Goal: Task Accomplishment & Management: Complete application form

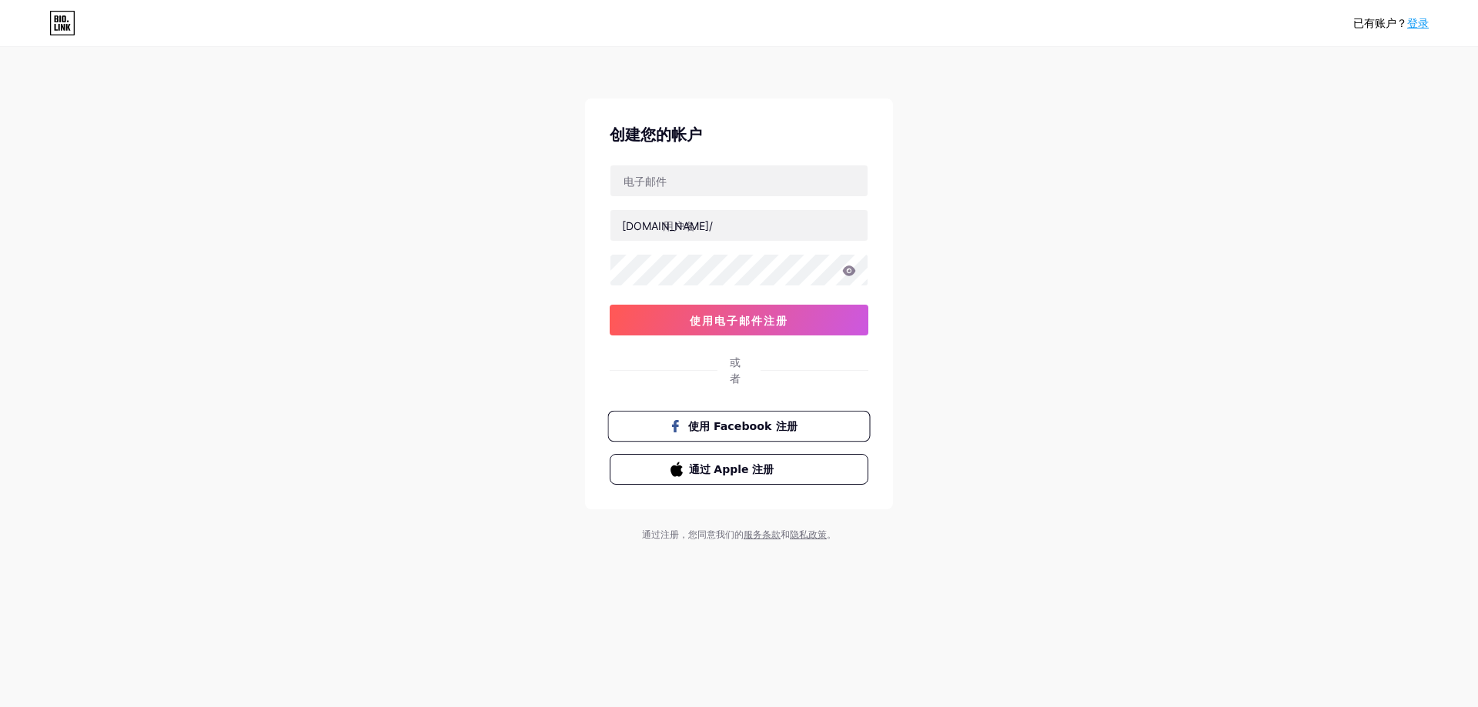
click at [707, 425] on font "使用 Facebook 注册" at bounding box center [742, 426] width 109 height 12
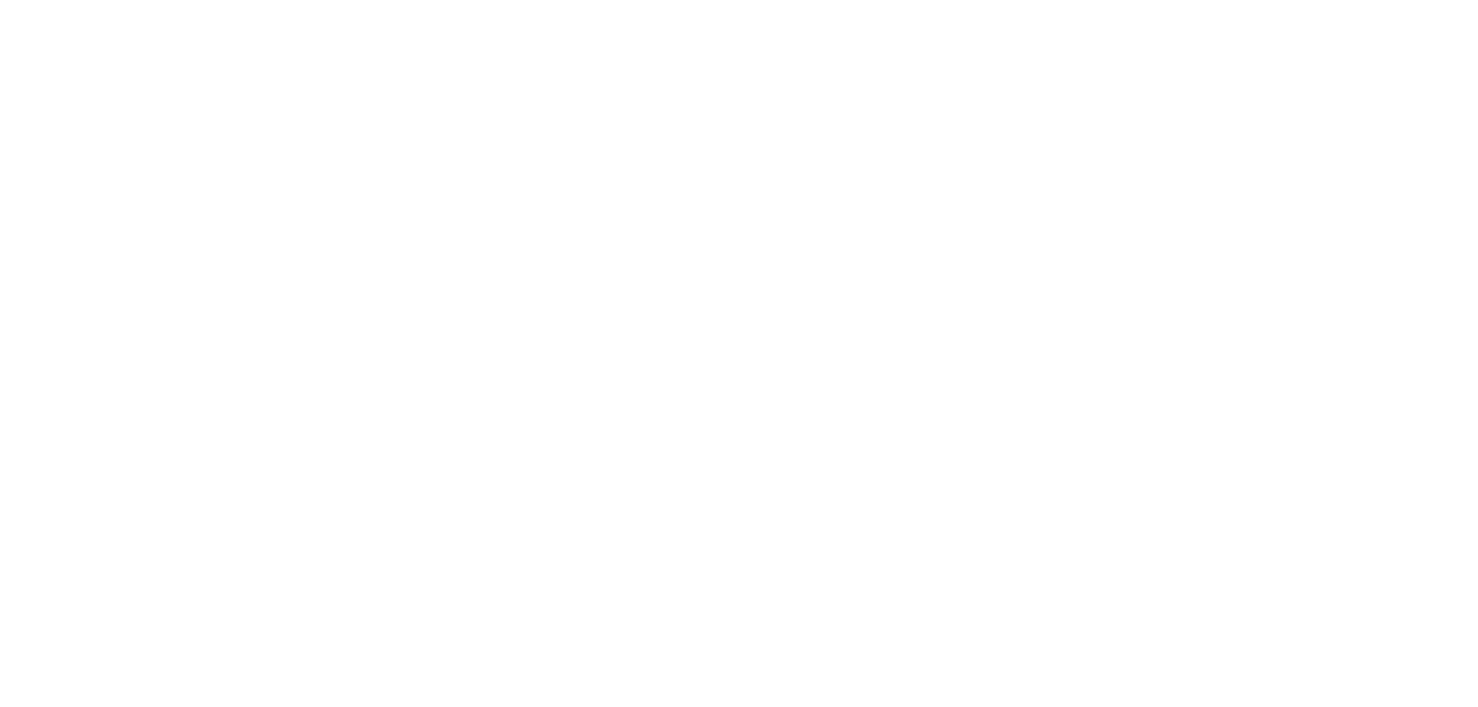
click at [1173, 0] on html "原文 请对此翻译评分 您的反馈将用于改进谷歌翻译" at bounding box center [739, 0] width 1478 height 0
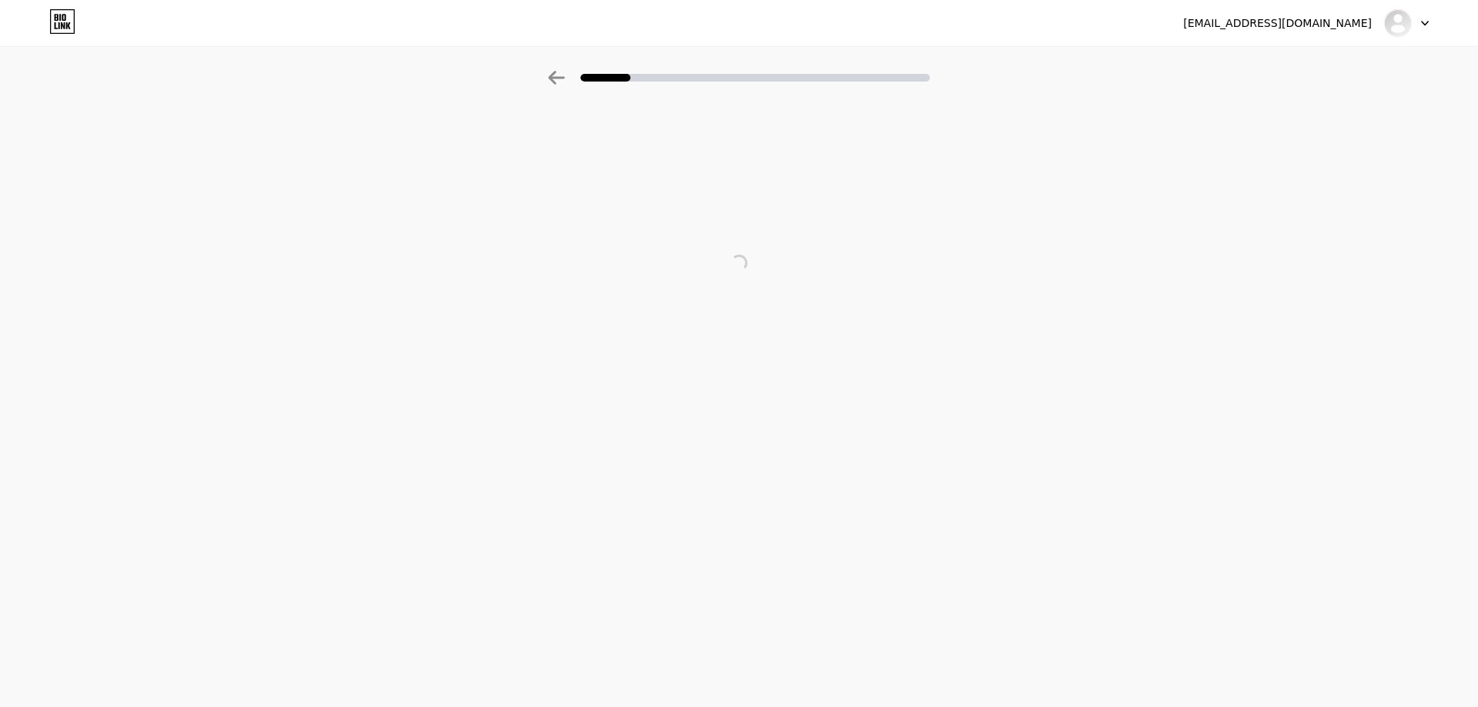
click at [762, 310] on div at bounding box center [739, 263] width 1478 height 308
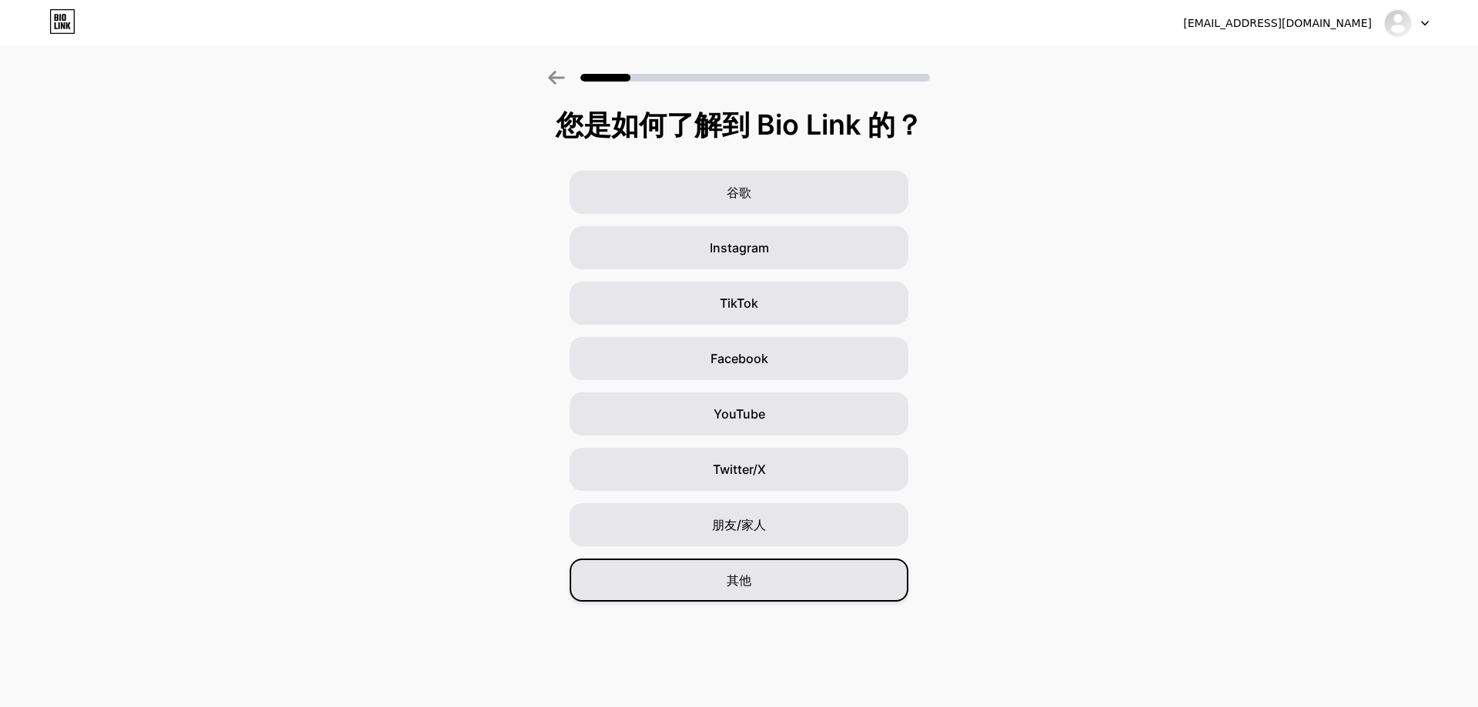
click at [757, 587] on div "其他" at bounding box center [739, 580] width 339 height 43
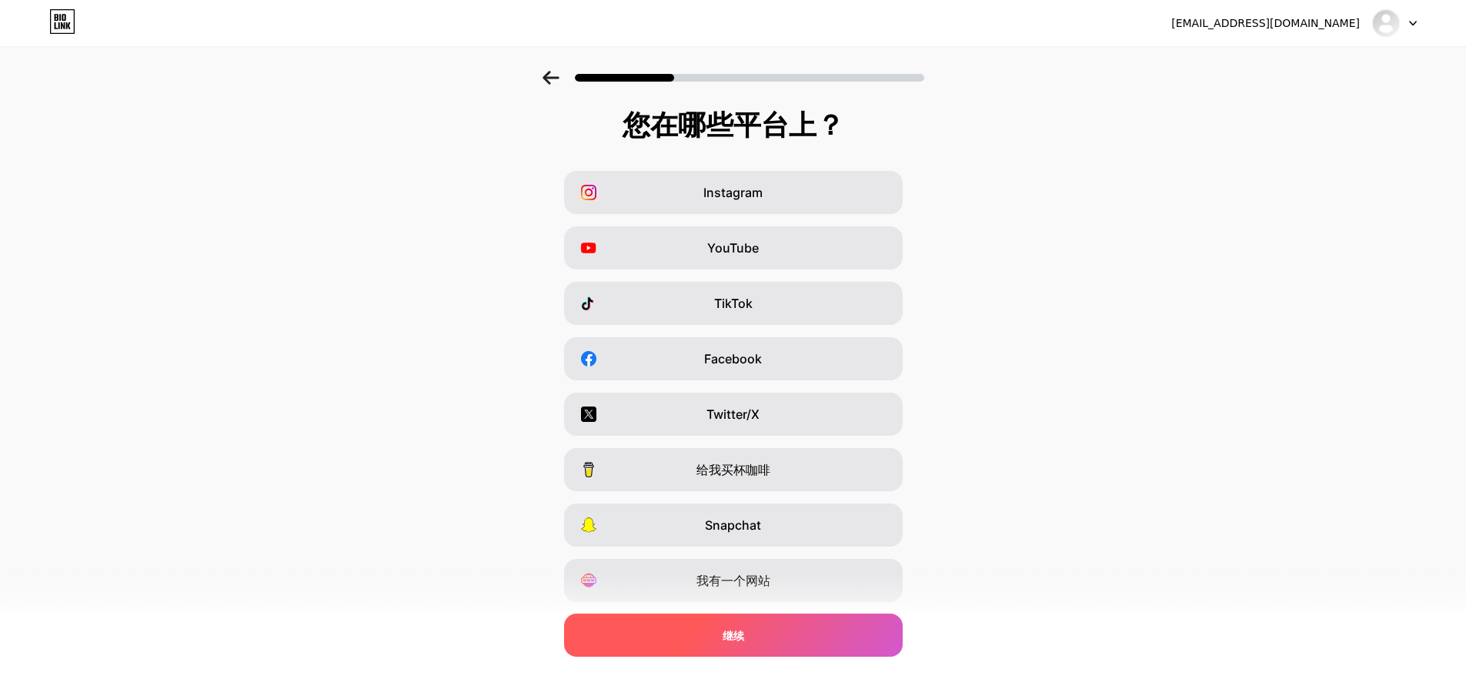
click at [795, 645] on div "继续" at bounding box center [733, 635] width 339 height 43
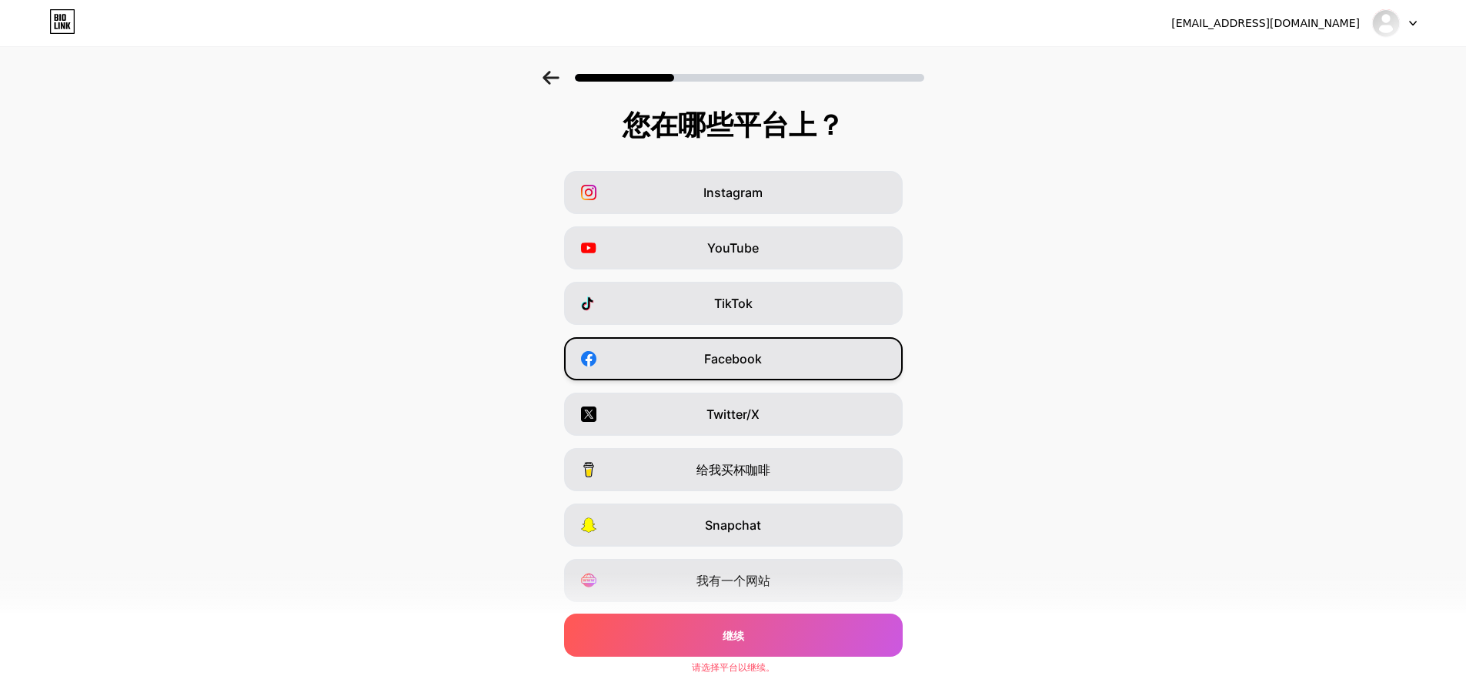
click at [791, 355] on div "Facebook" at bounding box center [733, 358] width 339 height 43
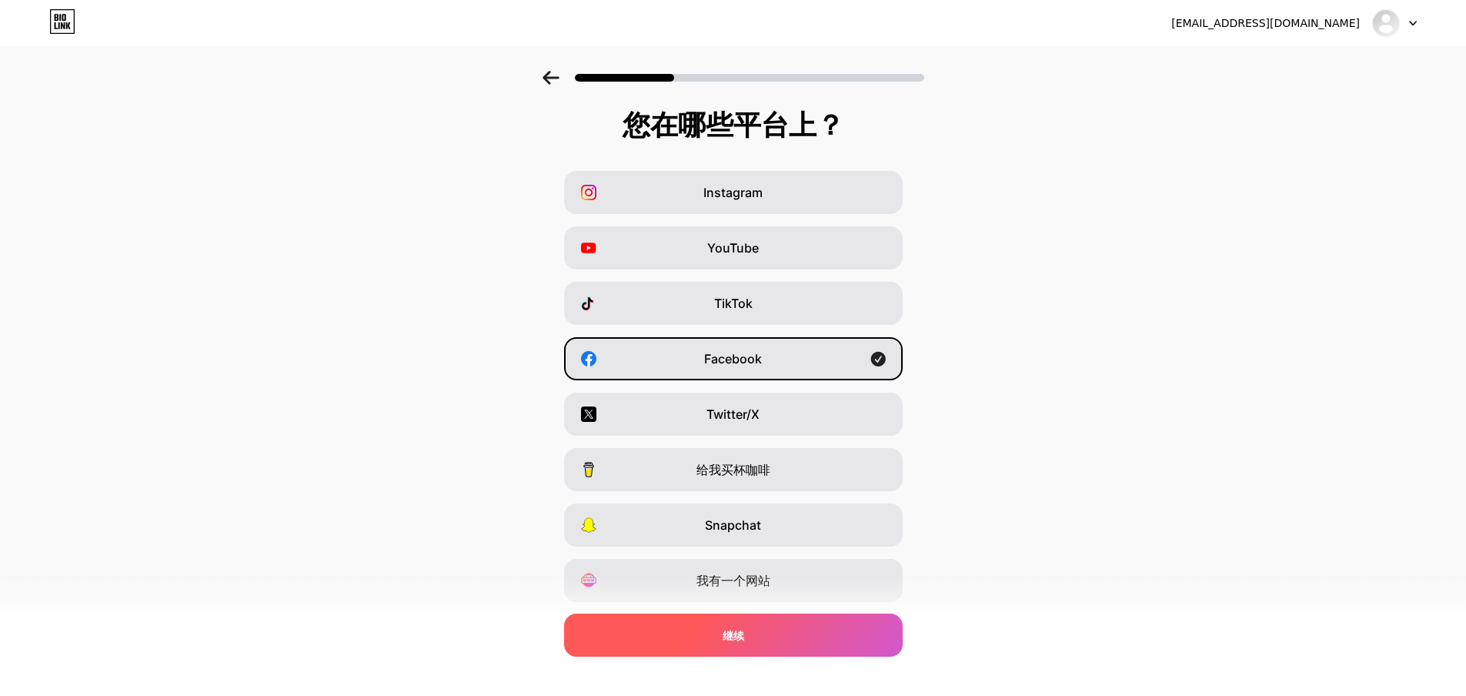
click at [806, 634] on div "继续" at bounding box center [733, 635] width 339 height 43
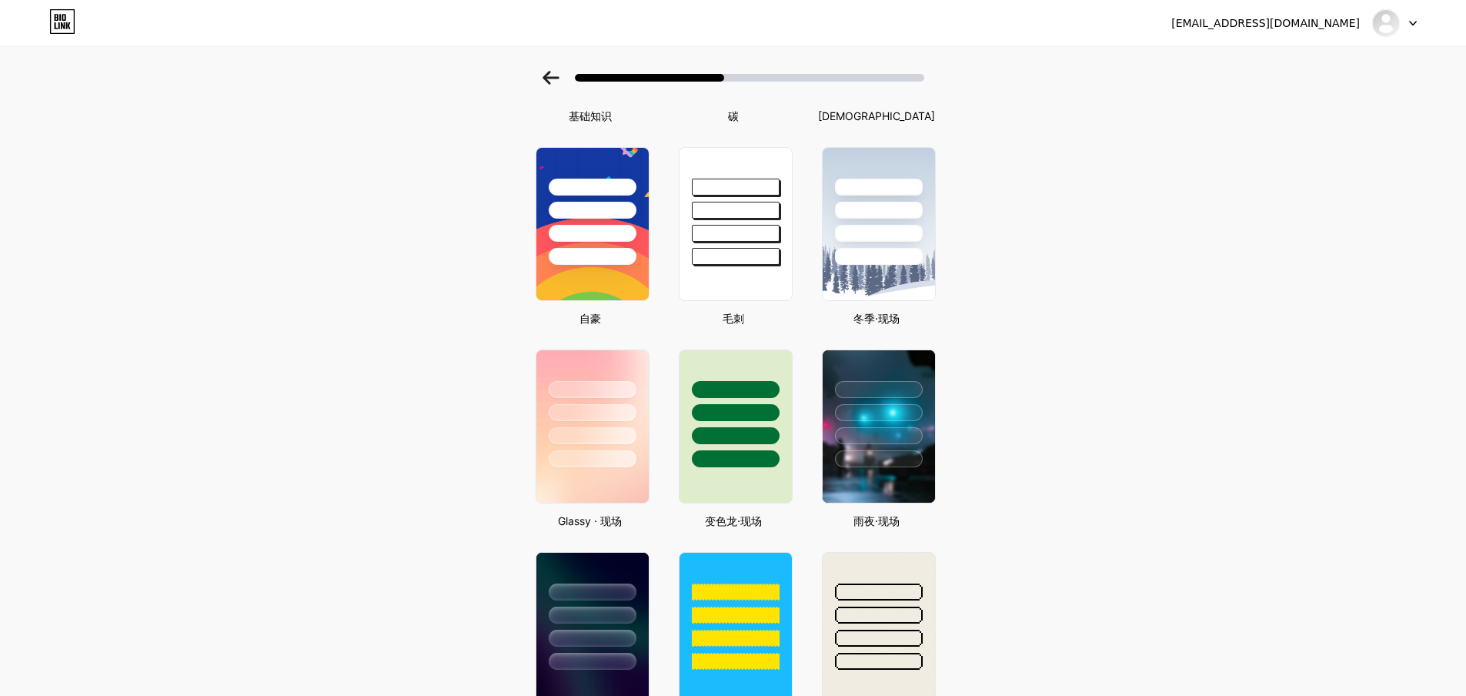
scroll to position [539, 0]
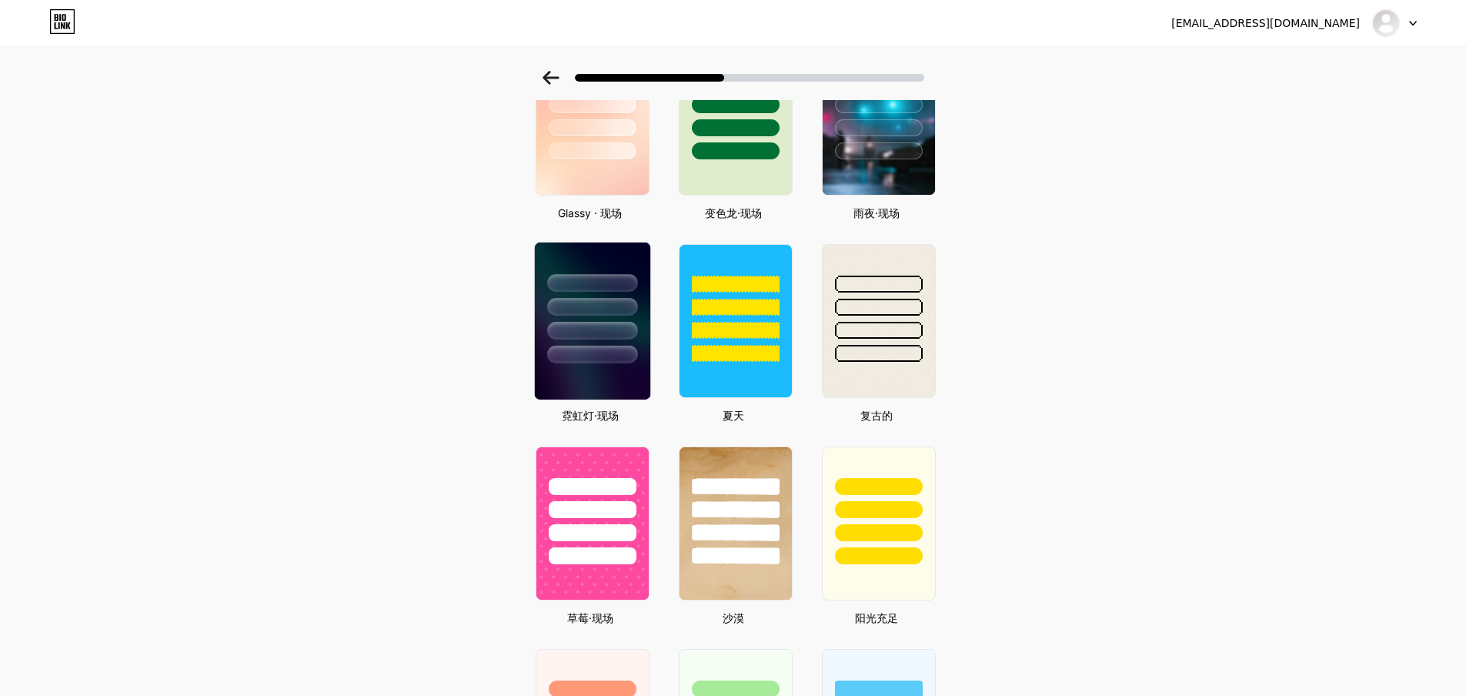
click at [600, 326] on div at bounding box center [592, 331] width 90 height 18
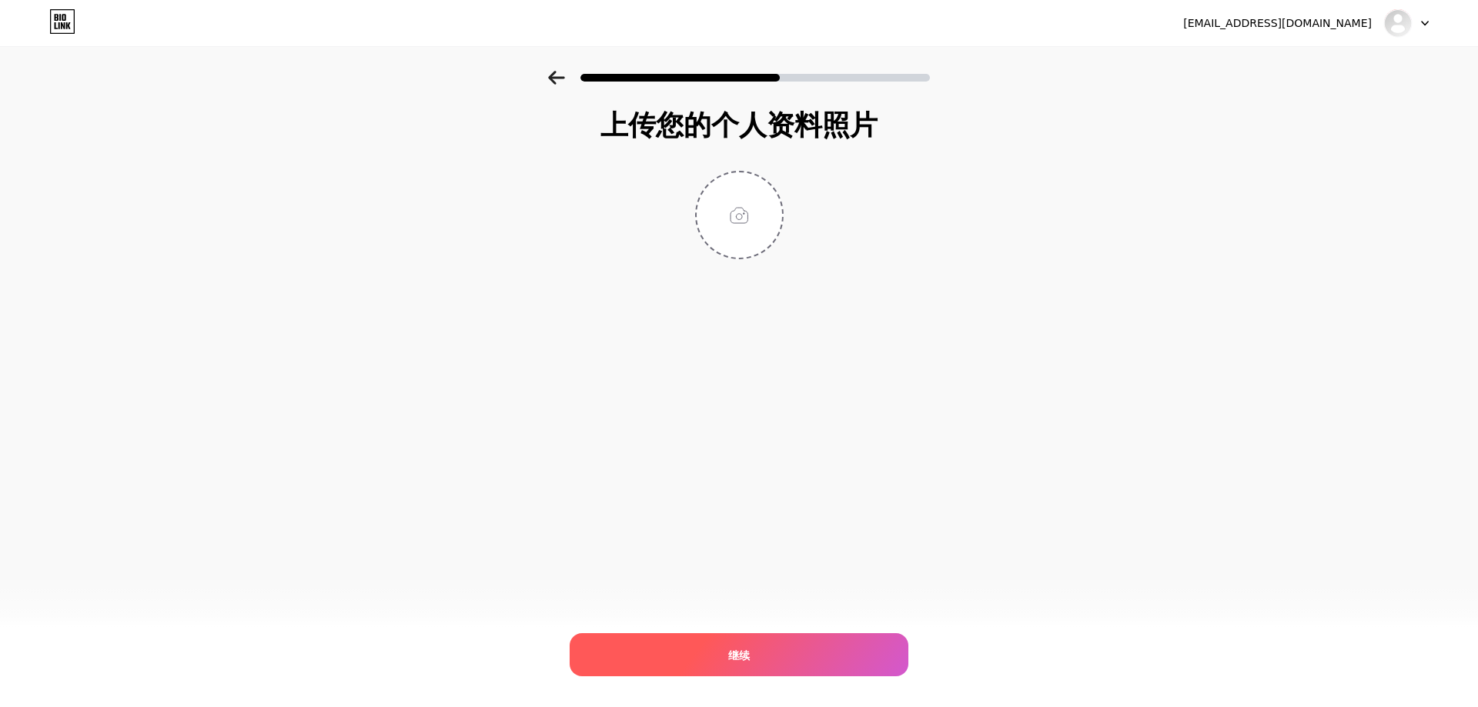
click at [774, 661] on div "继续" at bounding box center [739, 655] width 339 height 43
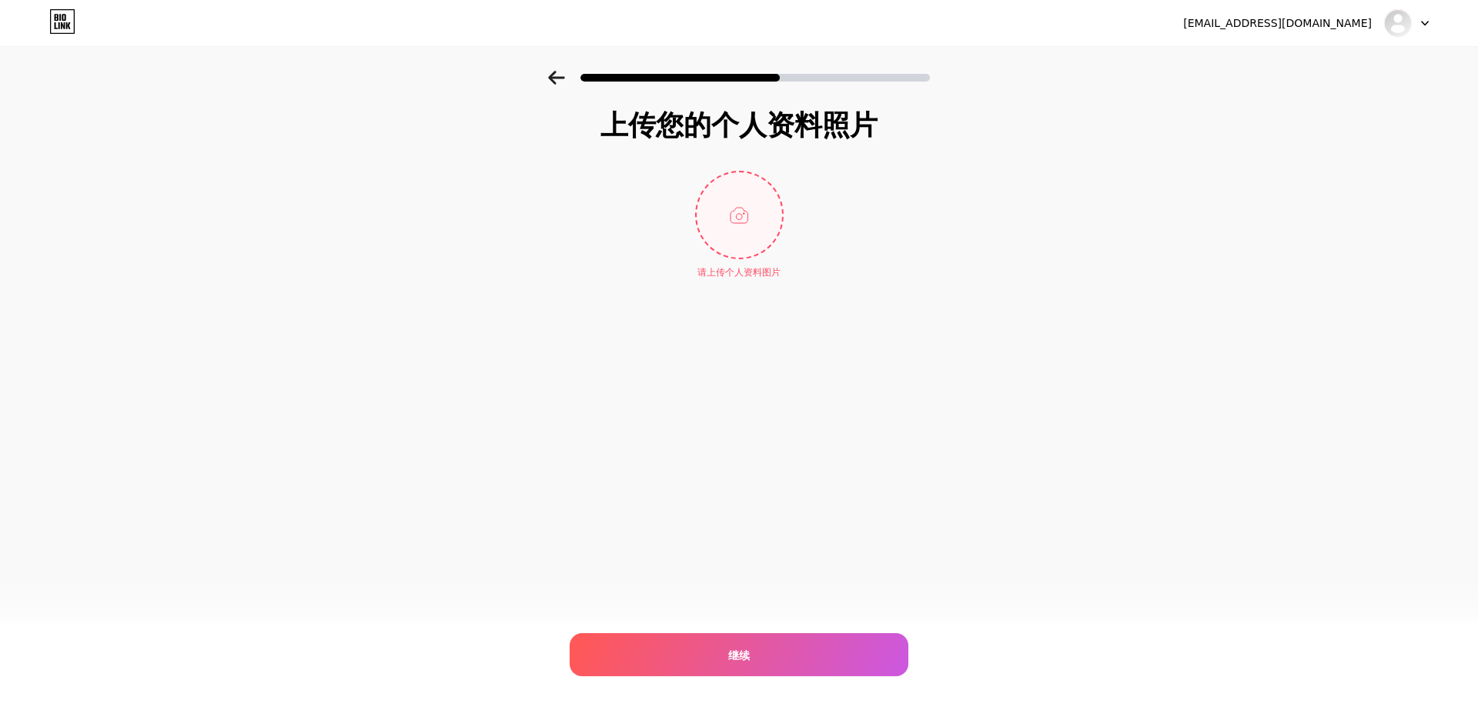
click at [750, 205] on input "file" at bounding box center [739, 214] width 85 height 85
type input "C:\fakepath\SFD-PD门-4.jpg"
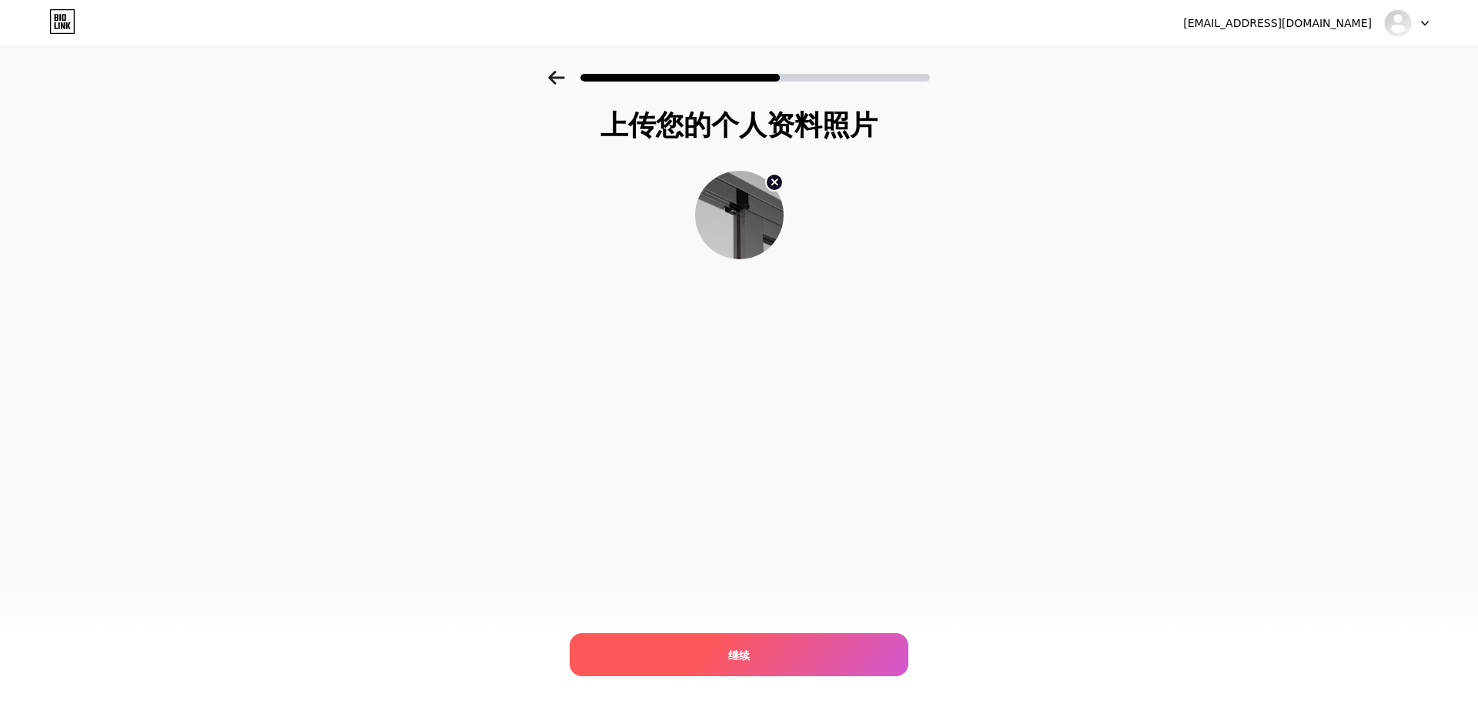
click at [761, 650] on div "继续" at bounding box center [739, 655] width 339 height 43
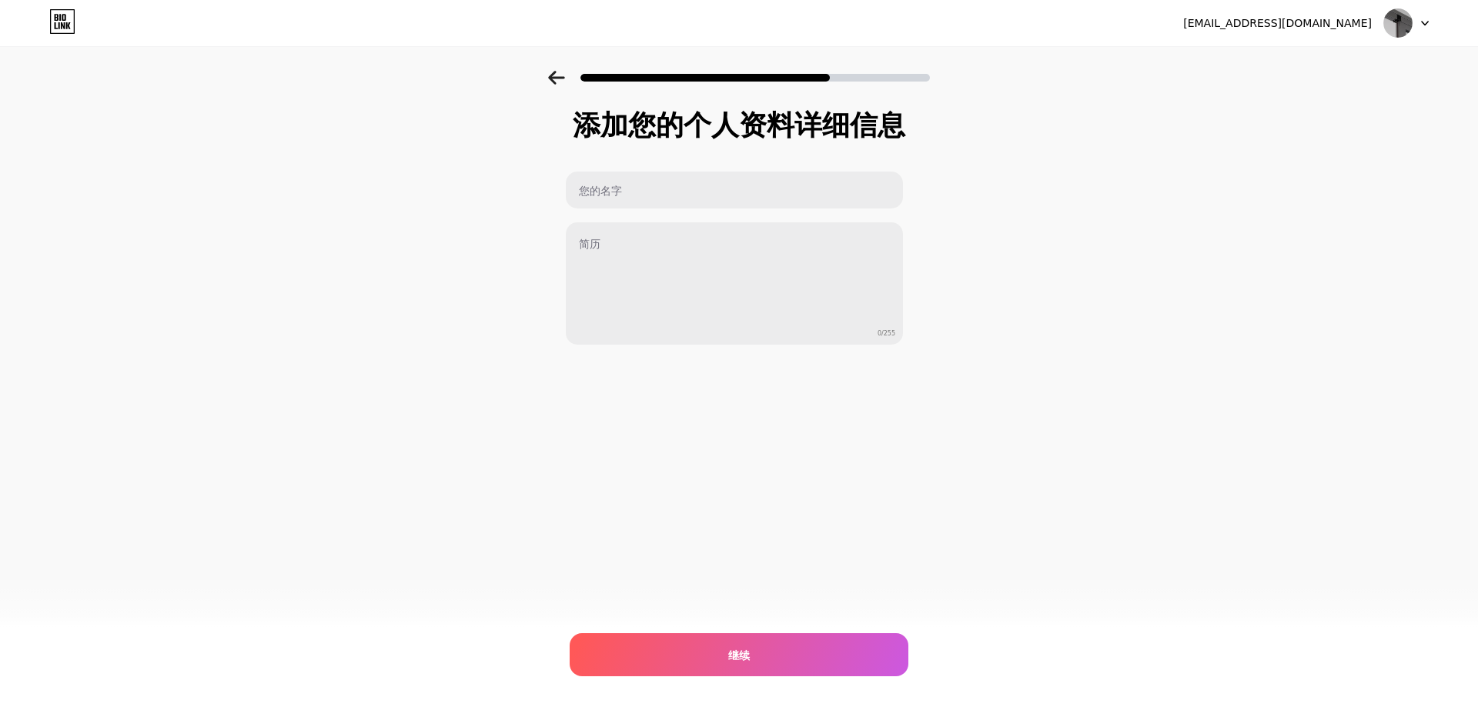
click at [829, 707] on html "laueo20000@gmail.com 登出 链接已复制 添加您的个人资料详细信息 0/255 继续 错误 原文 请对此翻译评分 您的反馈将用于改进谷歌翻译" at bounding box center [739, 353] width 1478 height 707
click at [1139, 437] on div "laueo20000@gmail.com 登出 链接已复制 添加您的个人资料详细信息 0/255 继续 错误" at bounding box center [739, 353] width 1478 height 707
click at [619, 192] on input "text" at bounding box center [734, 190] width 337 height 37
type input "美安裝飾材料"
click at [871, 460] on div "laueo20000@gmail.com 登出 链接已复制 添加您的个人资料详细信息 美安裝飾材料 0/255 继续 错误" at bounding box center [739, 353] width 1478 height 707
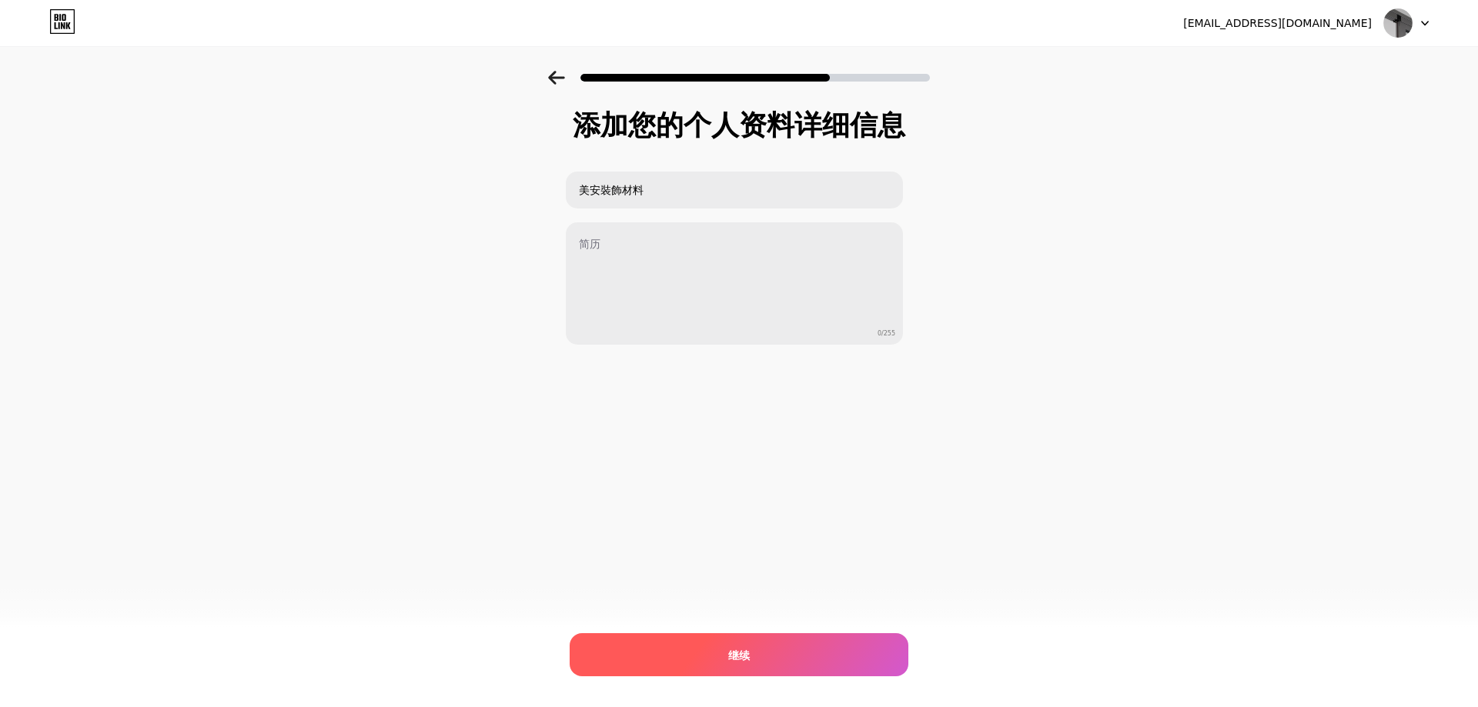
click at [768, 667] on div "继续" at bounding box center [739, 655] width 339 height 43
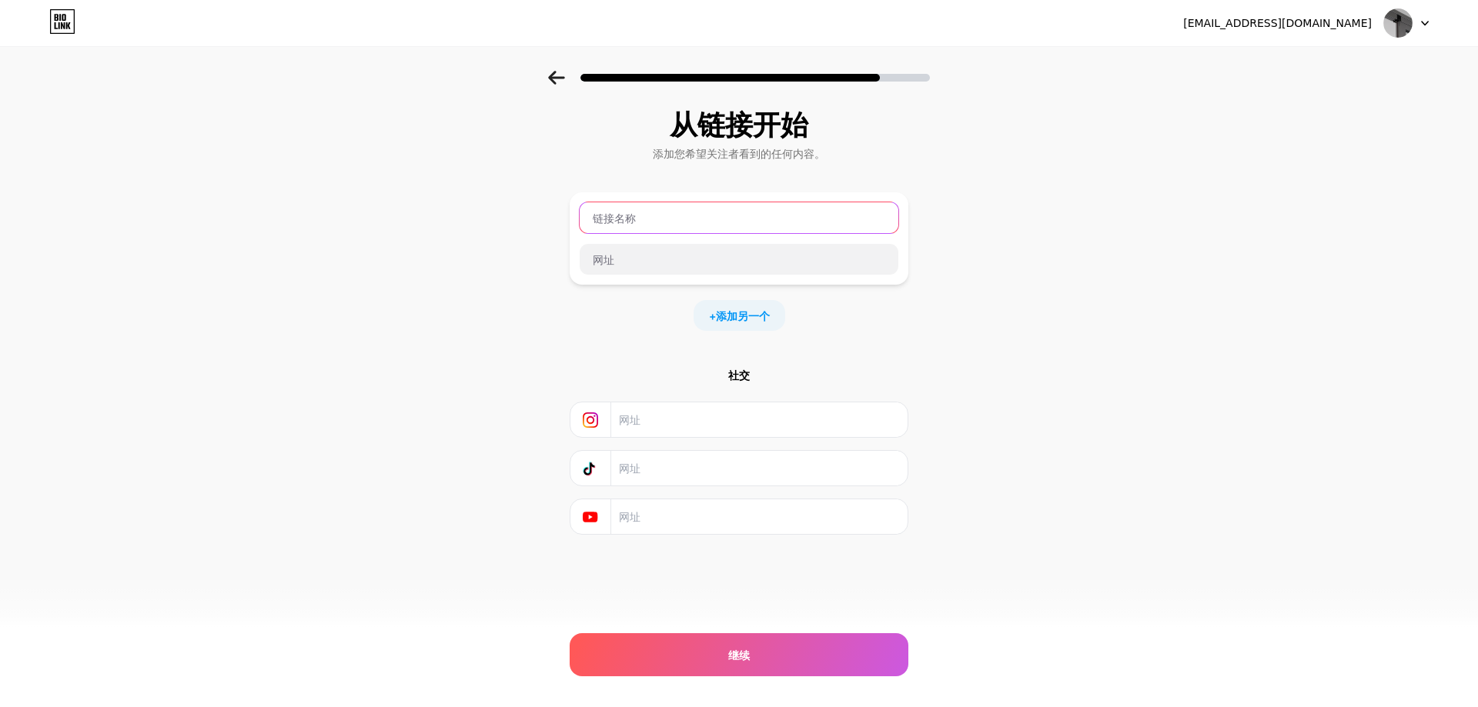
drag, startPoint x: 660, startPoint y: 215, endPoint x: 603, endPoint y: 209, distance: 57.3
click at [607, 209] on input "text" at bounding box center [739, 217] width 319 height 31
click at [620, 220] on input "text" at bounding box center [739, 217] width 319 height 31
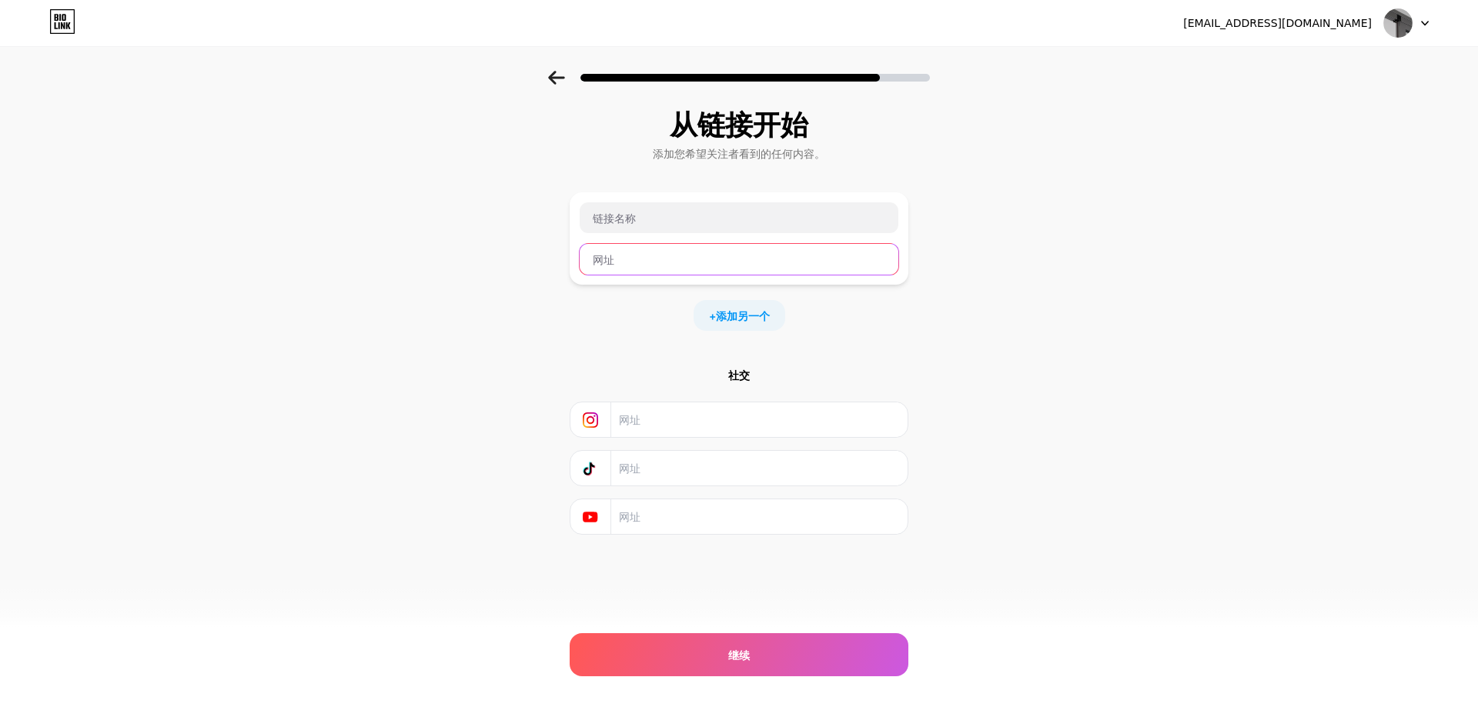
click at [843, 274] on input "text" at bounding box center [739, 259] width 319 height 31
drag, startPoint x: 1066, startPoint y: 314, endPoint x: 1026, endPoint y: 323, distance: 40.9
click at [1066, 314] on div "从链接开始 添加您希望关注者看到的任何内容。 + 添加另一个 社交 继续 错误" at bounding box center [739, 341] width 1478 height 541
drag, startPoint x: 687, startPoint y: 420, endPoint x: 597, endPoint y: 407, distance: 91.0
click at [686, 420] on input "text" at bounding box center [758, 420] width 279 height 35
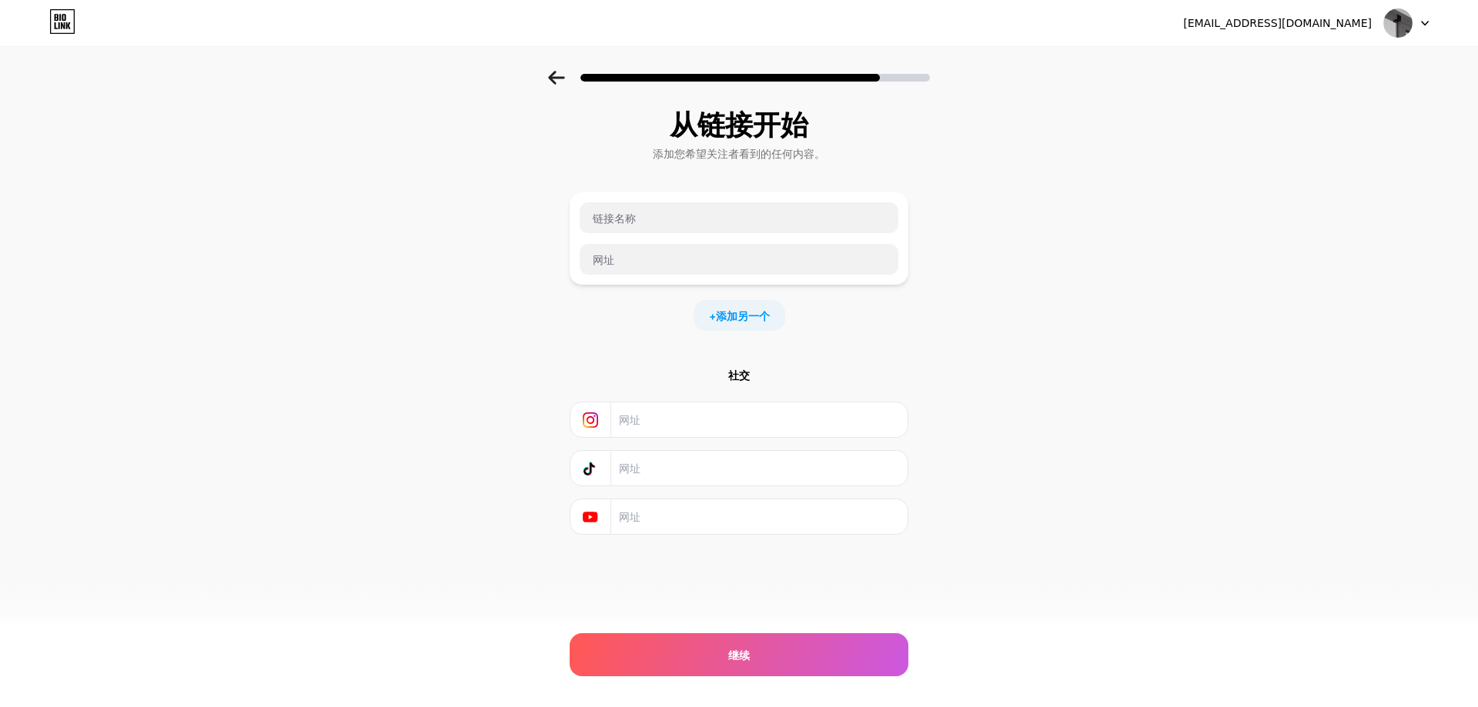
click at [528, 376] on div "从链接开始 添加您希望关注者看到的任何内容。 + 添加另一个 社交 继续 错误" at bounding box center [739, 341] width 1478 height 541
click at [618, 223] on input "text" at bounding box center [739, 217] width 319 height 31
drag, startPoint x: 620, startPoint y: 222, endPoint x: 605, endPoint y: 219, distance: 15.1
click at [605, 219] on input "text" at bounding box center [739, 217] width 319 height 31
click at [694, 526] on input "text" at bounding box center [758, 517] width 279 height 35
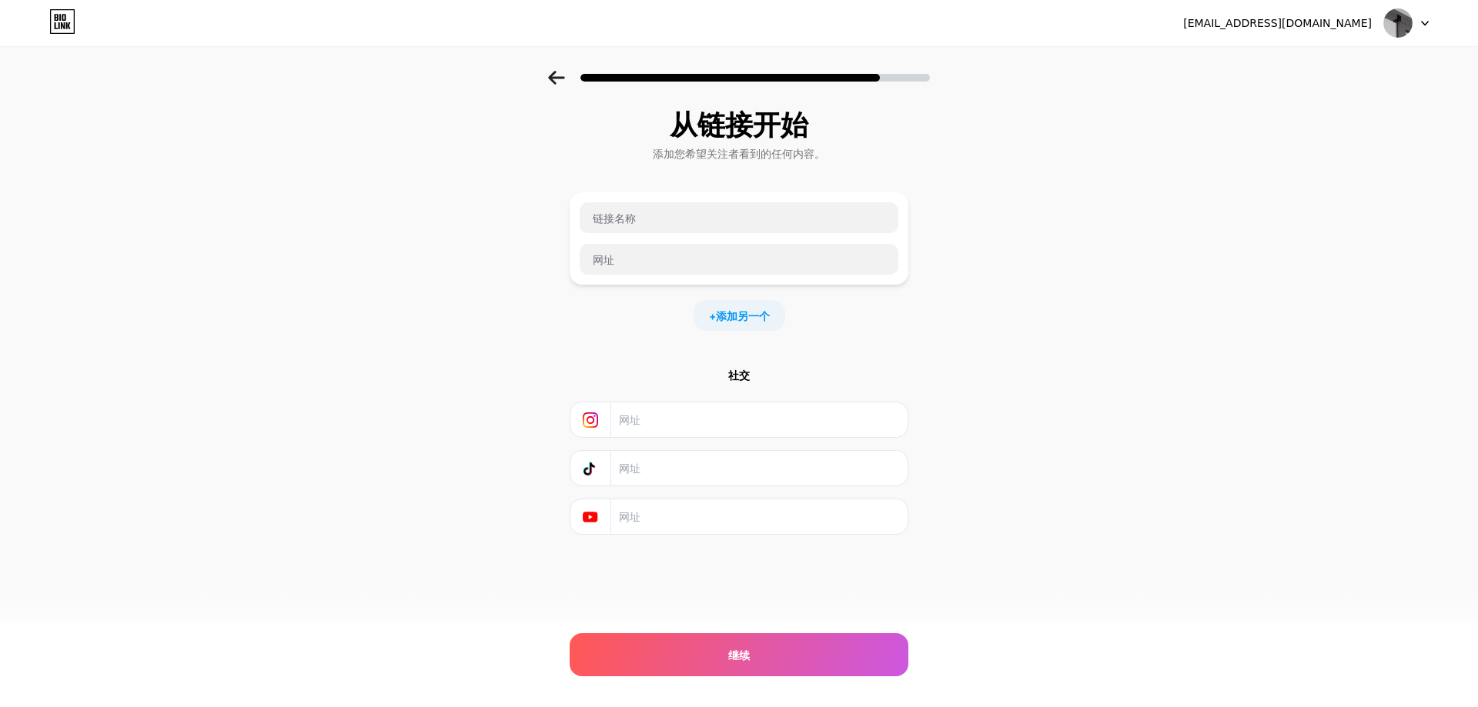
paste input "https://www.youtube.com/@ManyBlinds"
type input "https://www.youtube.com/@ManyBlinds"
click at [734, 311] on font "添加另一个" at bounding box center [743, 315] width 54 height 13
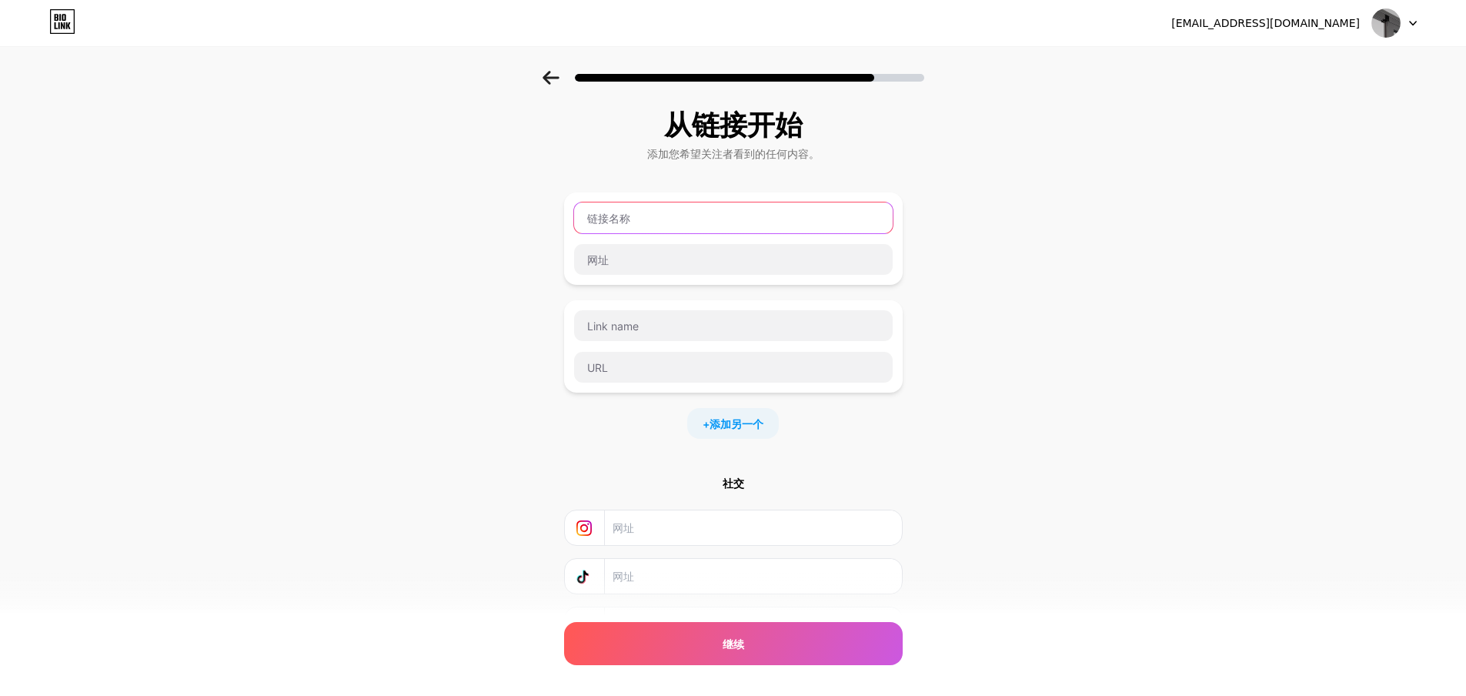
click at [630, 222] on input "text" at bounding box center [733, 217] width 319 height 31
type input "l"
type input "Facebook"
click at [675, 262] on input "text" at bounding box center [733, 259] width 319 height 31
paste input "https://www.facebook.com/manyblindz"
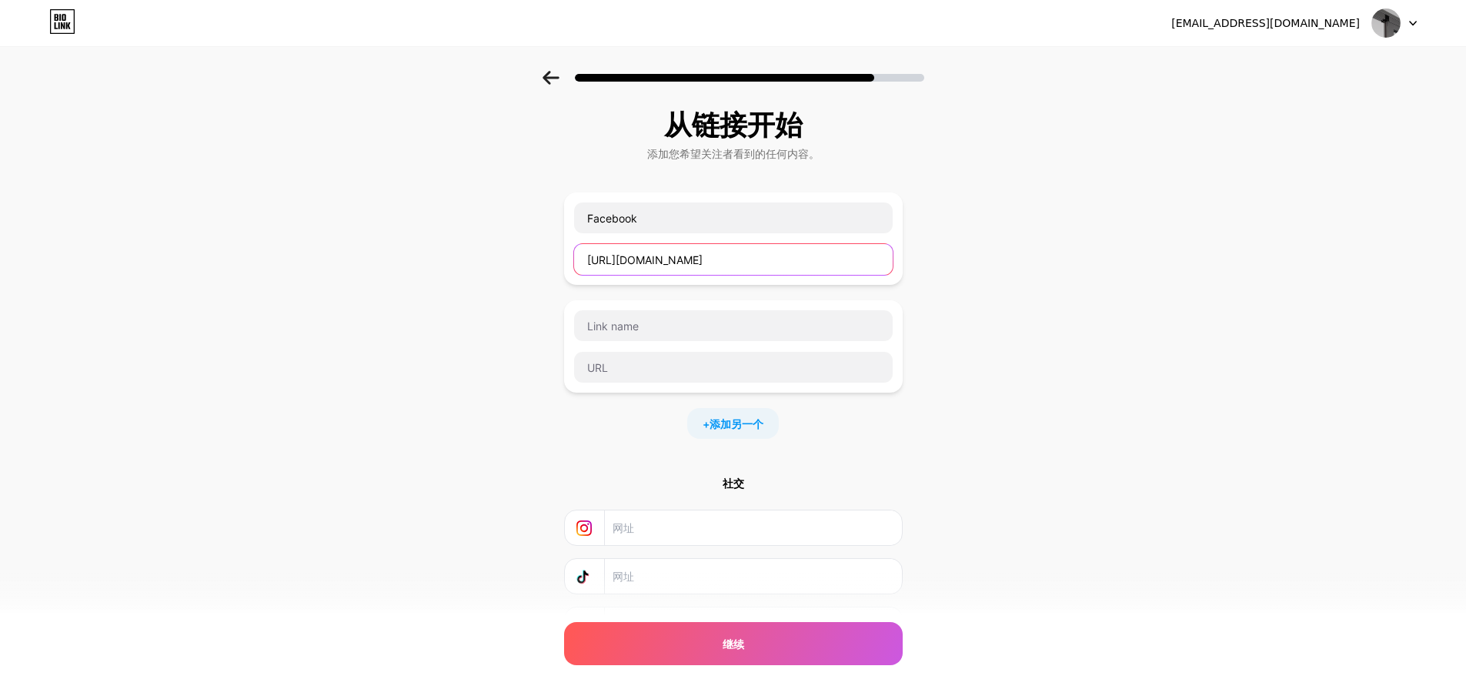
type input "https://www.facebook.com/manyblindz"
click at [1025, 401] on div "从链接开始 添加您希望关注者看到的任何内容。 Facebook https://www.facebook.com/manyblindz + 添加另一个 社交 …" at bounding box center [733, 395] width 1466 height 649
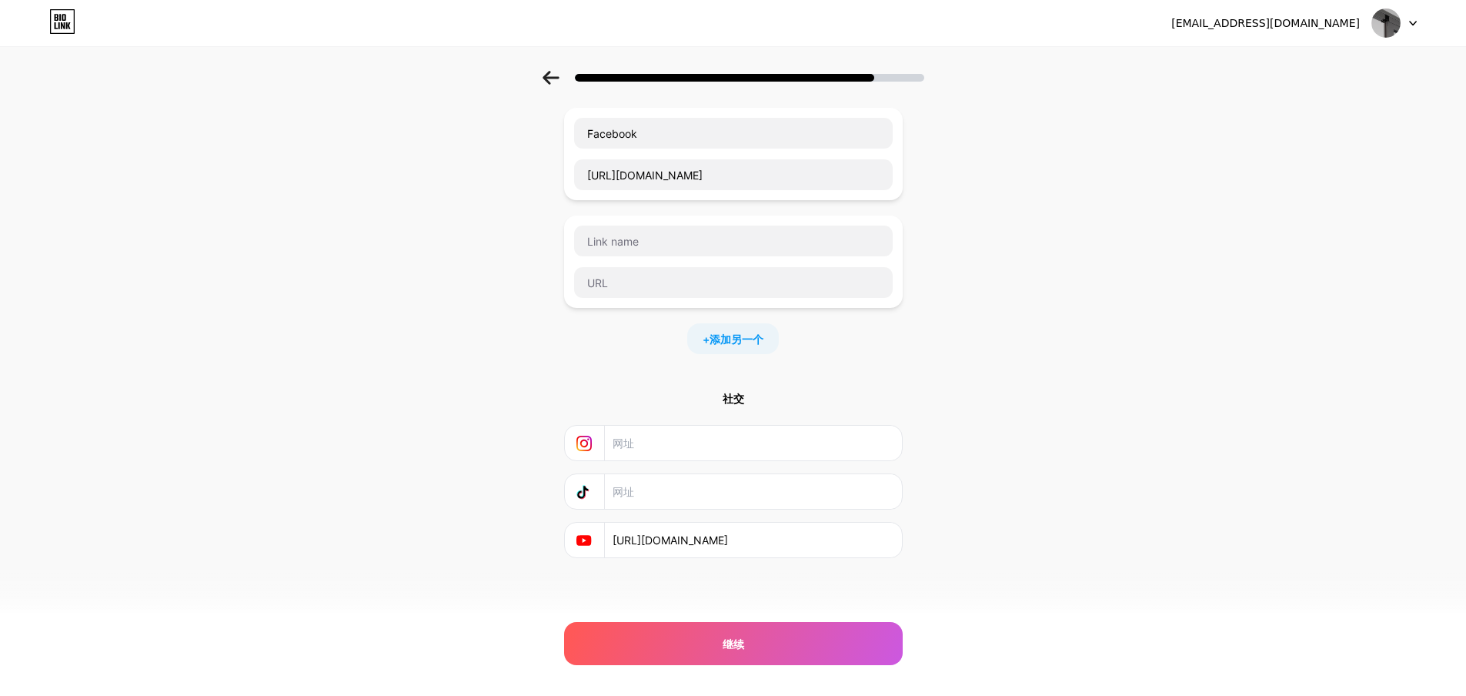
scroll to position [85, 0]
click at [669, 495] on input "text" at bounding box center [752, 490] width 279 height 35
click at [677, 490] on input "text" at bounding box center [752, 490] width 279 height 35
drag, startPoint x: 396, startPoint y: 413, endPoint x: 560, endPoint y: 462, distance: 170.3
click at [396, 413] on div "从链接开始 添加您希望关注者看到的任何内容。 Facebook https://www.facebook.com/manyblindz + 添加另一个 社交 …" at bounding box center [733, 309] width 1466 height 649
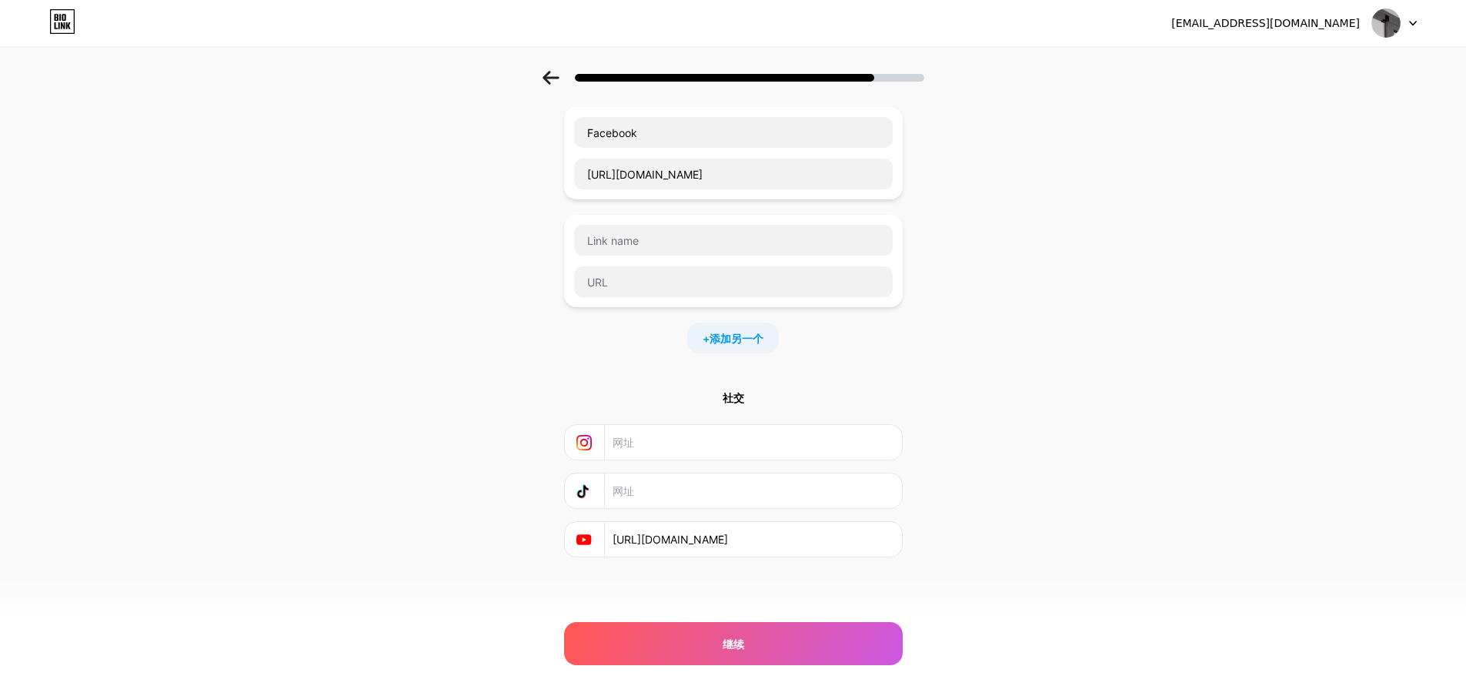
click at [670, 499] on input "text" at bounding box center [752, 490] width 279 height 35
paste input "https://v.douyin.com/fAxjxIrKuAA/"
type input "https://v.douyin.com/fAxjxIrKuAA/"
drag, startPoint x: 329, startPoint y: 419, endPoint x: 462, endPoint y: 412, distance: 132.6
click at [329, 417] on div "从链接开始 添加您希望关注者看到的任何内容。 Facebook https://www.facebook.com/manyblindz + 添加另一个 社交 …" at bounding box center [733, 309] width 1466 height 649
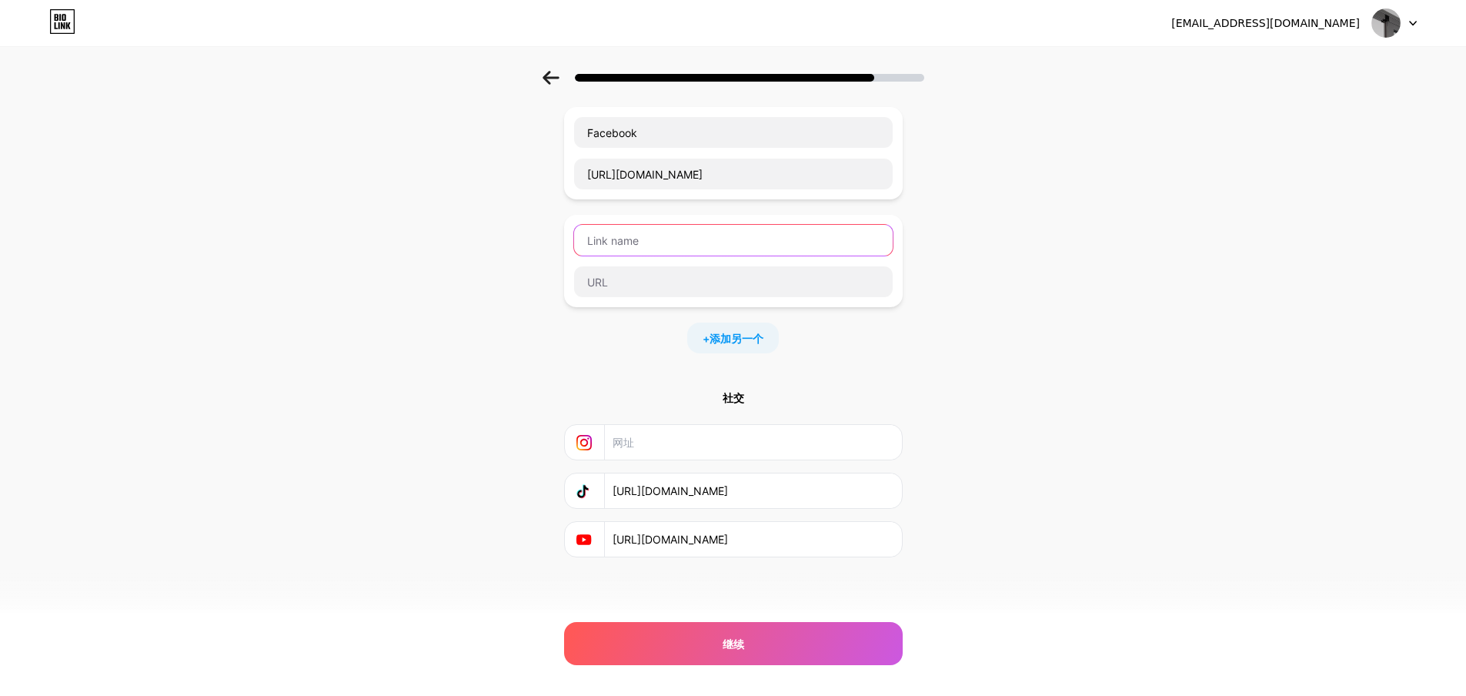
drag, startPoint x: 681, startPoint y: 239, endPoint x: 557, endPoint y: 224, distance: 124.9
click at [557, 224] on div "从链接开始 添加您希望关注者看到的任何内容。 Facebook https://www.facebook.com/manyblindz + 添加另一个 社交 …" at bounding box center [733, 309] width 1466 height 649
type input "小紅書"
click at [684, 293] on input "text" at bounding box center [733, 281] width 319 height 31
paste input "https://xhslink.com/m/92oN5W8YJ5u"
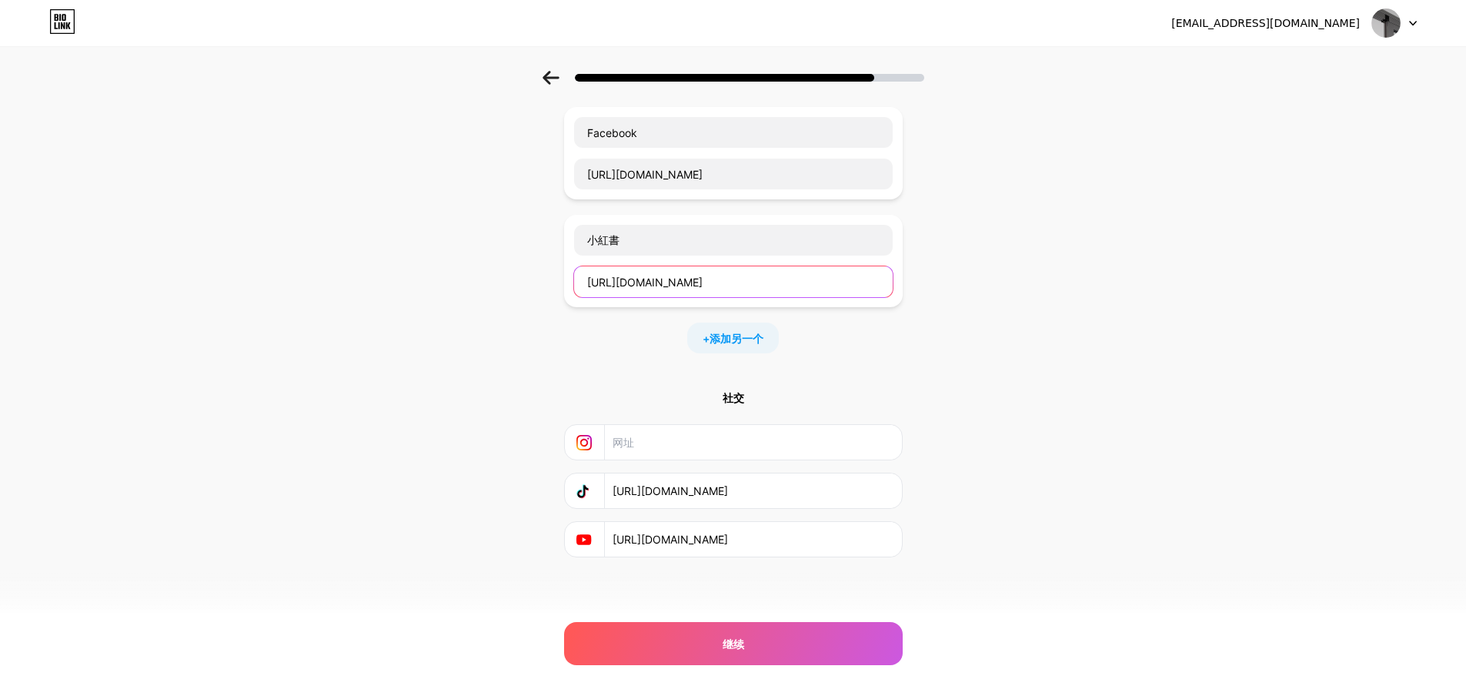
type input "https://xhslink.com/m/92oN5W8YJ5u"
click at [1051, 471] on div "从链接开始 添加您希望关注者看到的任何内容。 Facebook https://www.facebook.com/manyblindz 小紅書 https:/…" at bounding box center [733, 309] width 1466 height 649
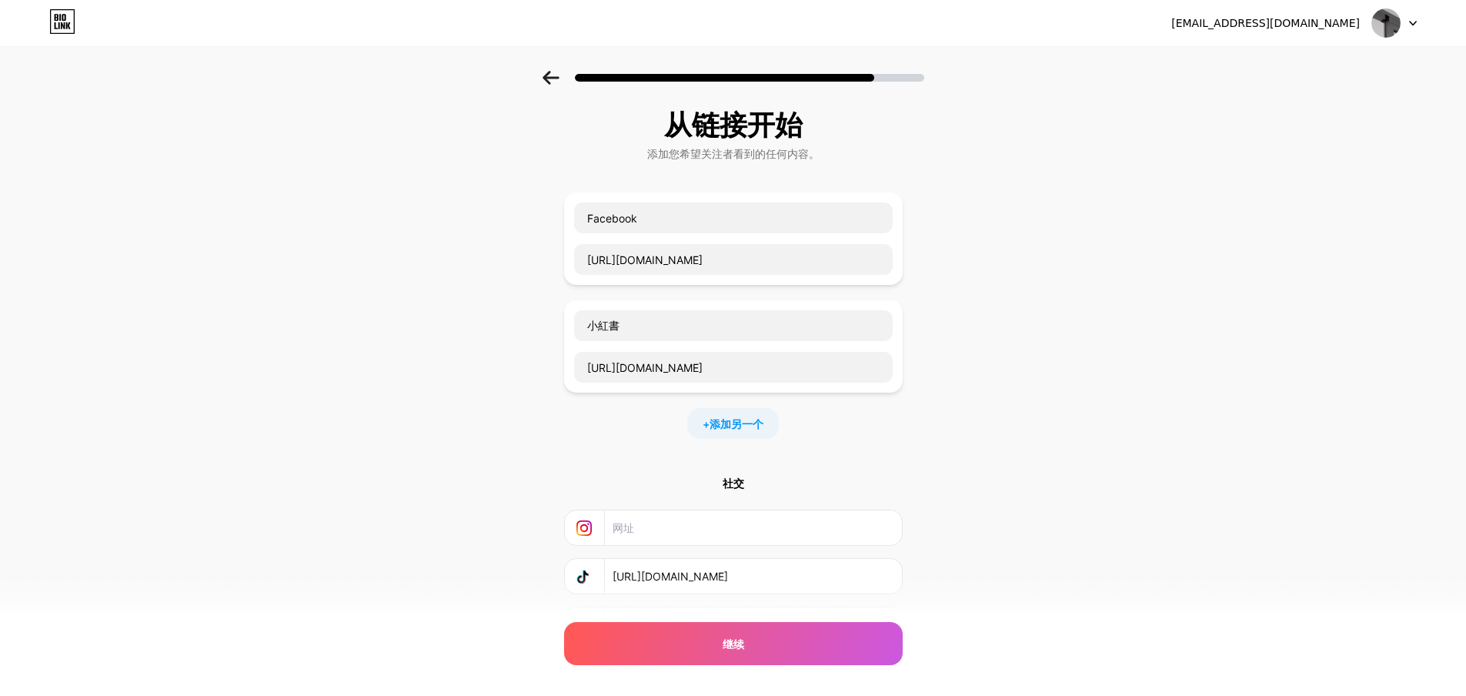
click at [404, 382] on div "从链接开始 添加您希望关注者看到的任何内容。 Facebook https://www.facebook.com/manyblindz 小紅書 https:/…" at bounding box center [733, 395] width 1466 height 649
click at [663, 527] on input "text" at bounding box center [752, 527] width 279 height 35
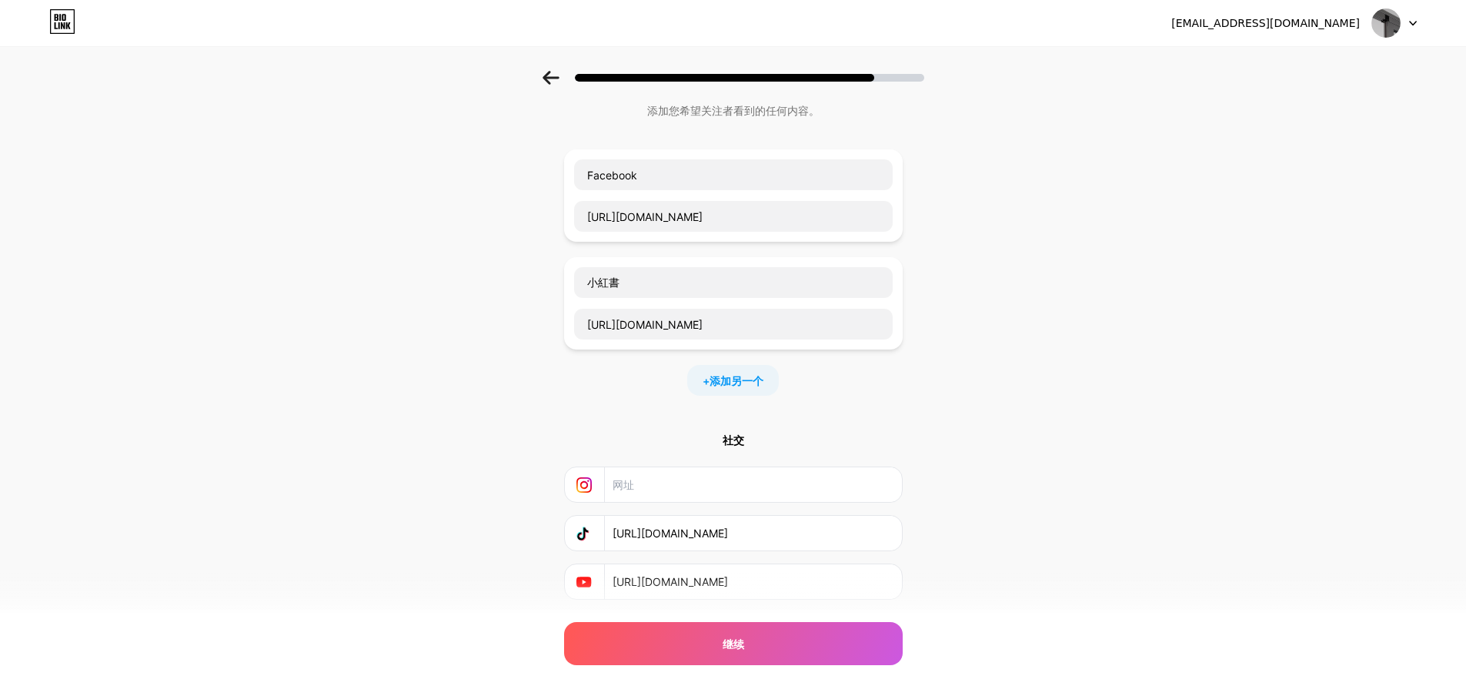
scroll to position [85, 0]
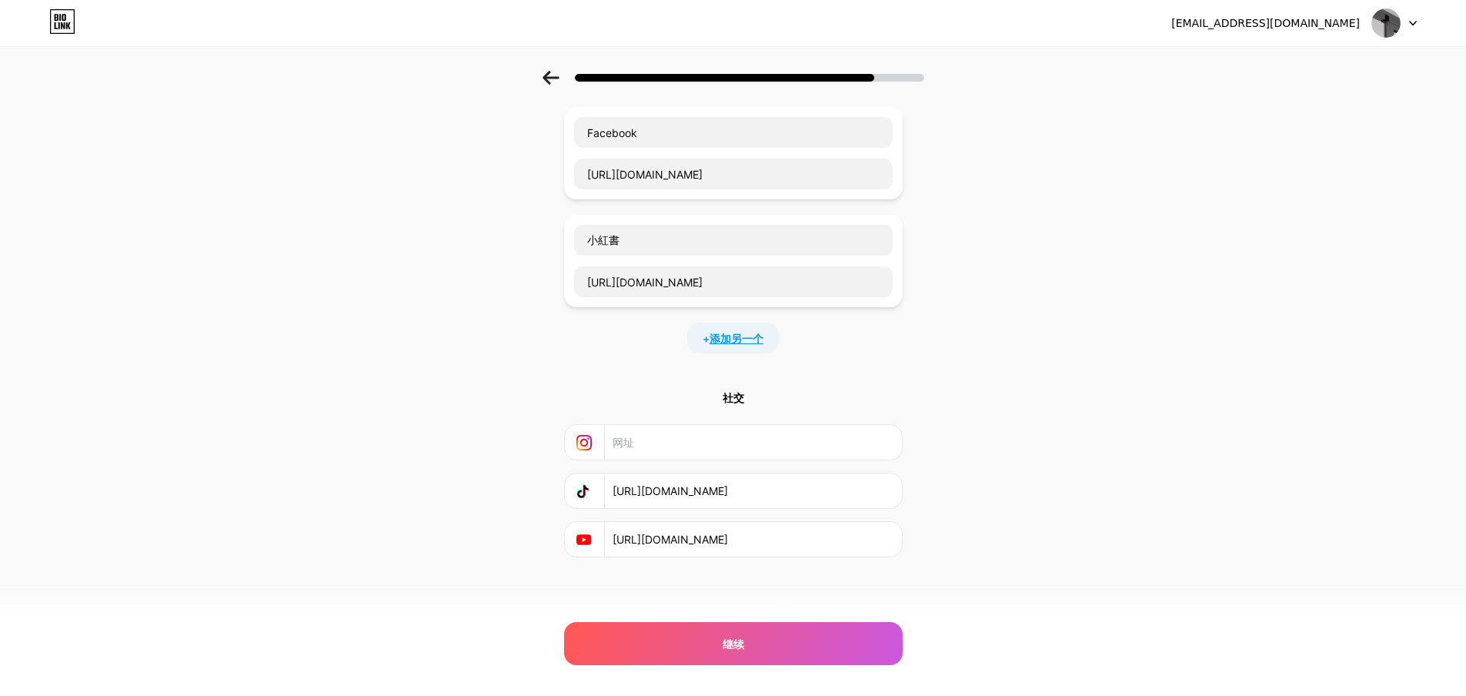
click at [742, 343] on font "添加另一个" at bounding box center [737, 338] width 54 height 13
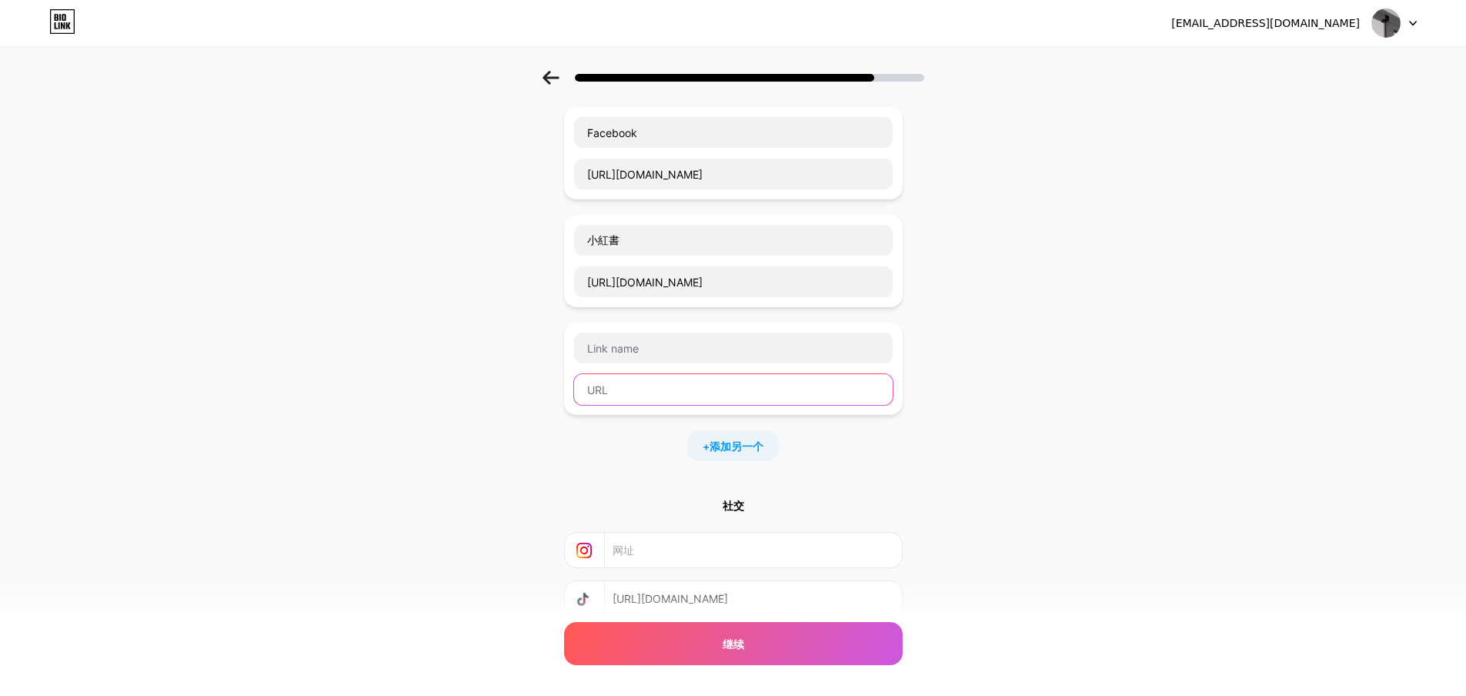
click at [657, 388] on input "text" at bounding box center [733, 389] width 319 height 31
click at [651, 395] on input "text" at bounding box center [733, 389] width 319 height 31
paste input "https://manyblinds.com/"
type input "https://manyblinds.com/"
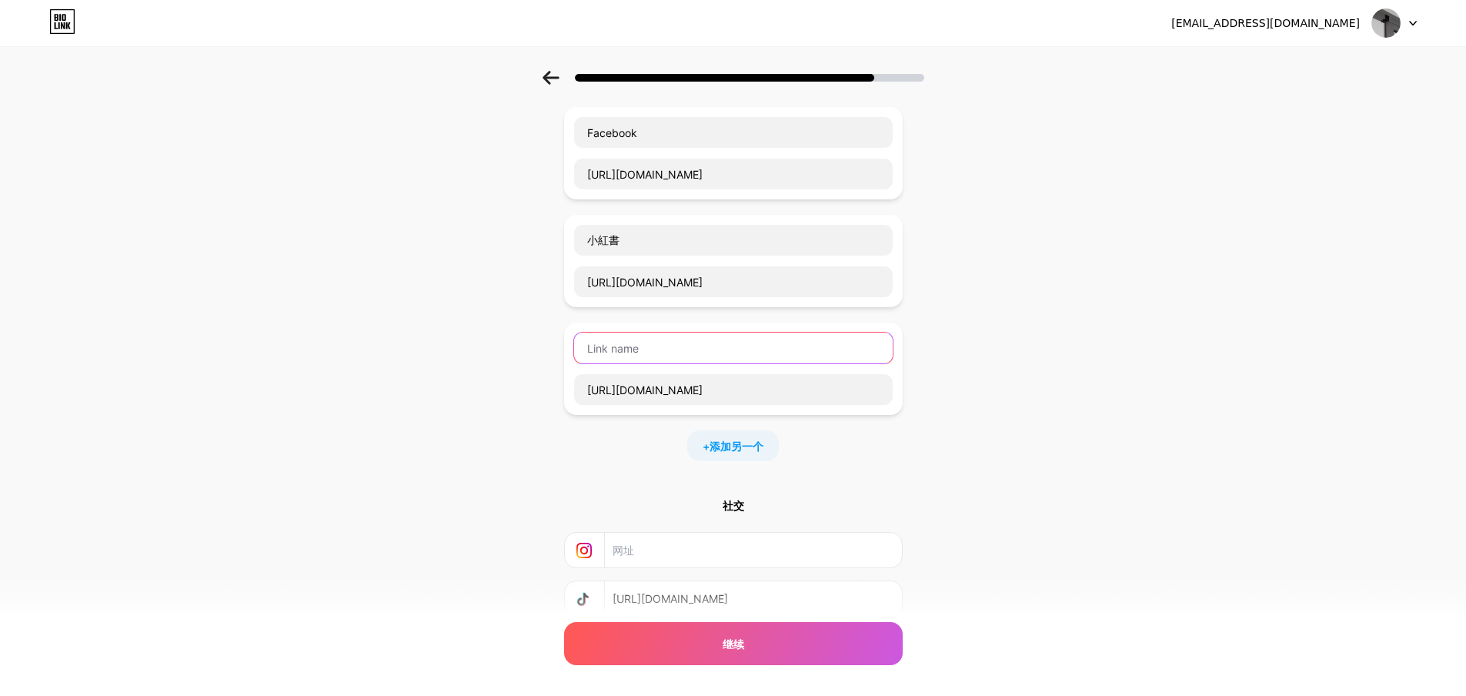
click at [639, 352] on input "text" at bounding box center [733, 348] width 319 height 31
type input "wan"
click at [614, 349] on input "香港萬利簾" at bounding box center [733, 348] width 319 height 31
click at [659, 349] on input "萬利簾" at bounding box center [733, 348] width 319 height 31
type input "萬利簾官網"
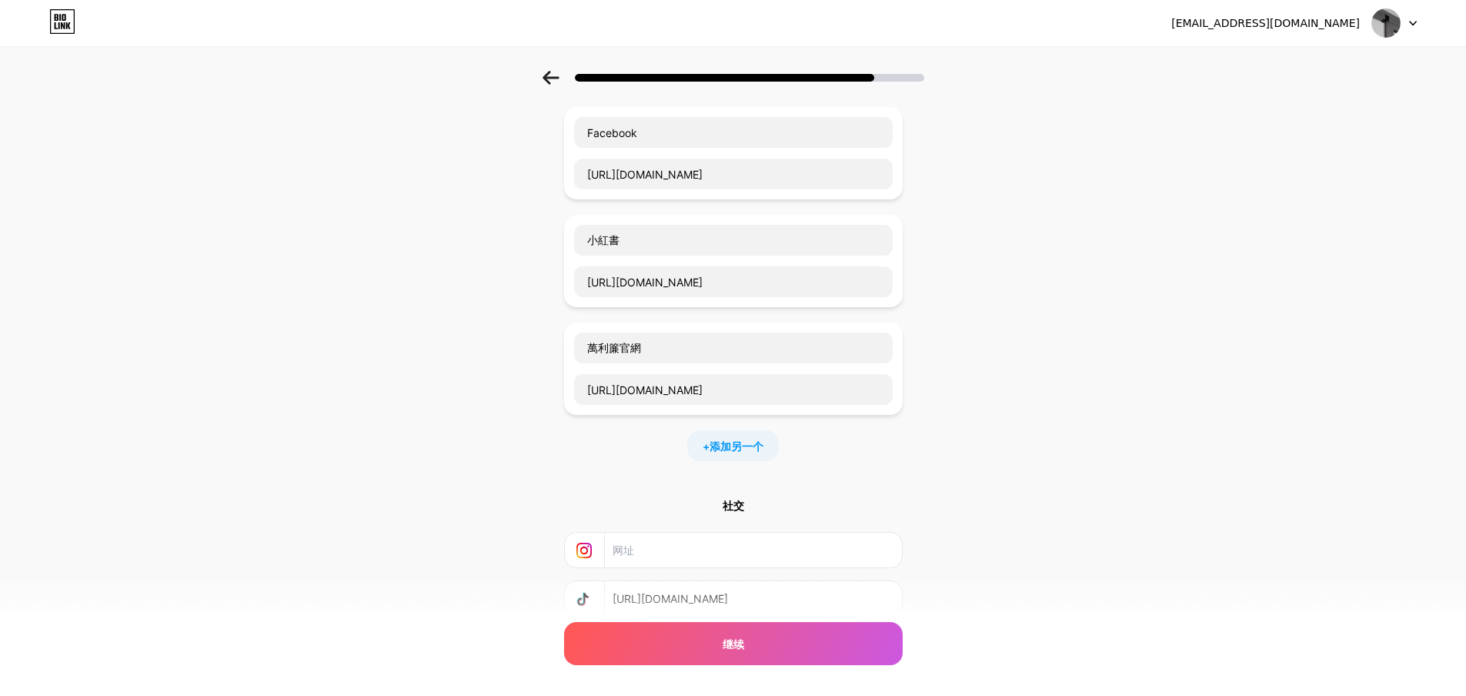
click at [1119, 375] on div "从链接开始 添加您希望关注者看到的任何内容。 Facebook https://www.facebook.com/manyblindz 小紅書 https:/…" at bounding box center [733, 363] width 1466 height 757
click at [372, 403] on div "从链接开始 添加您希望关注者看到的任何内容。 Facebook https://www.facebook.com/manyblindz 小紅書 https:/…" at bounding box center [733, 363] width 1466 height 757
click at [757, 649] on div "继续" at bounding box center [733, 643] width 339 height 43
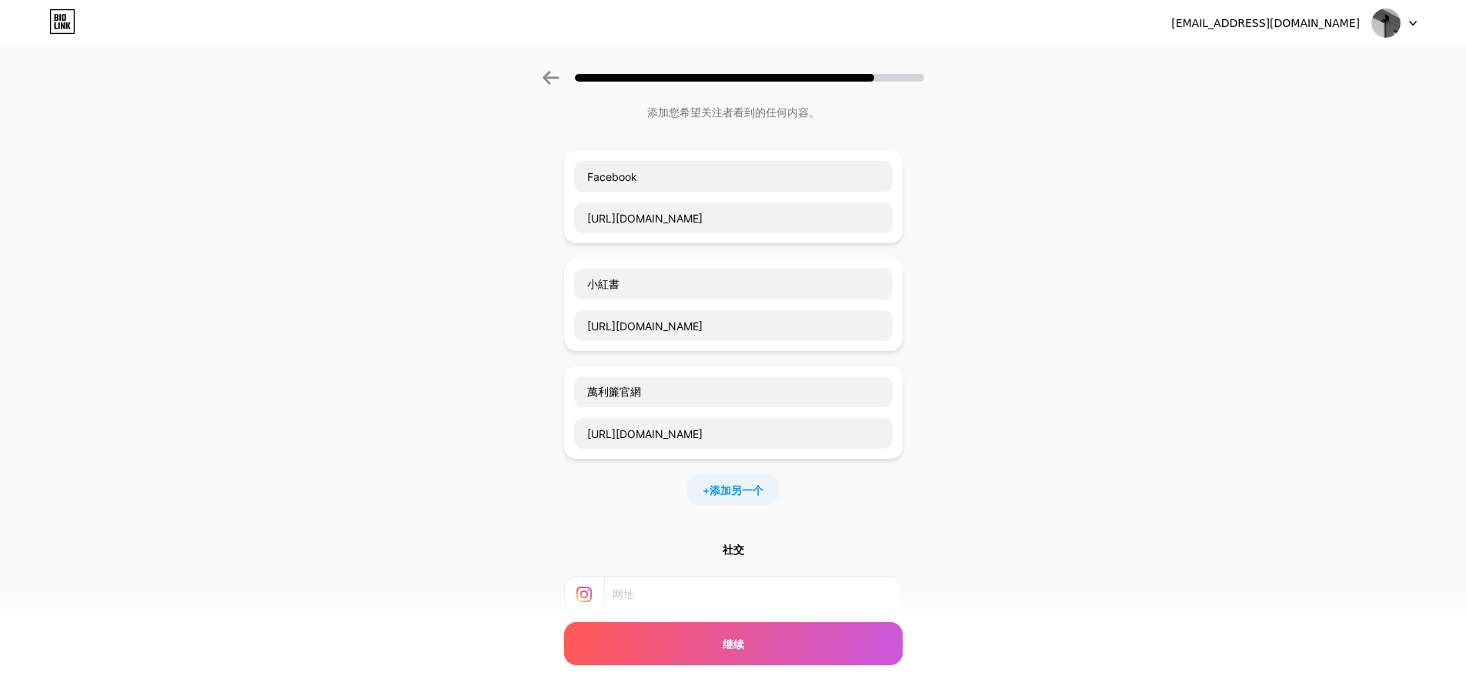
scroll to position [0, 0]
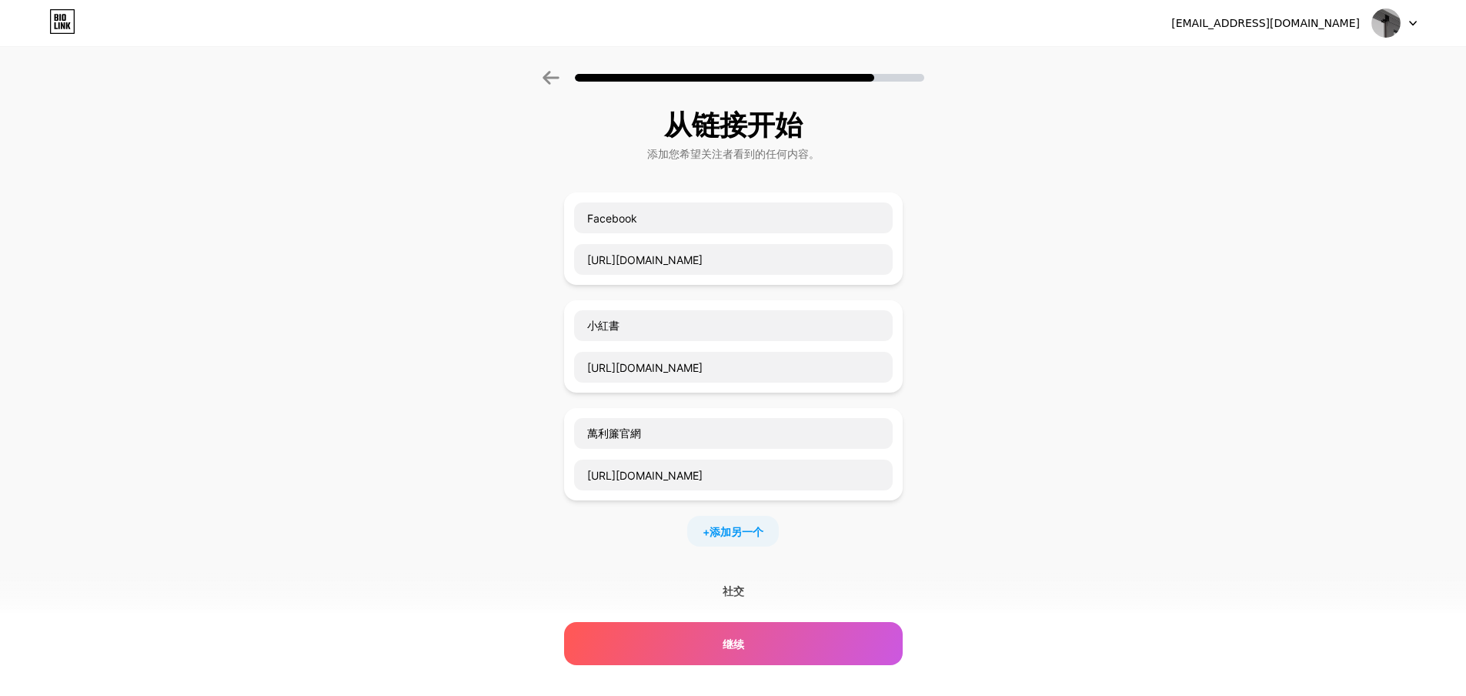
click at [1035, 463] on div "从链接开始 添加您希望关注者看到的任何内容。 Facebook https://www.facebook.com/manyblindz 小紅書 https:/…" at bounding box center [733, 449] width 1466 height 757
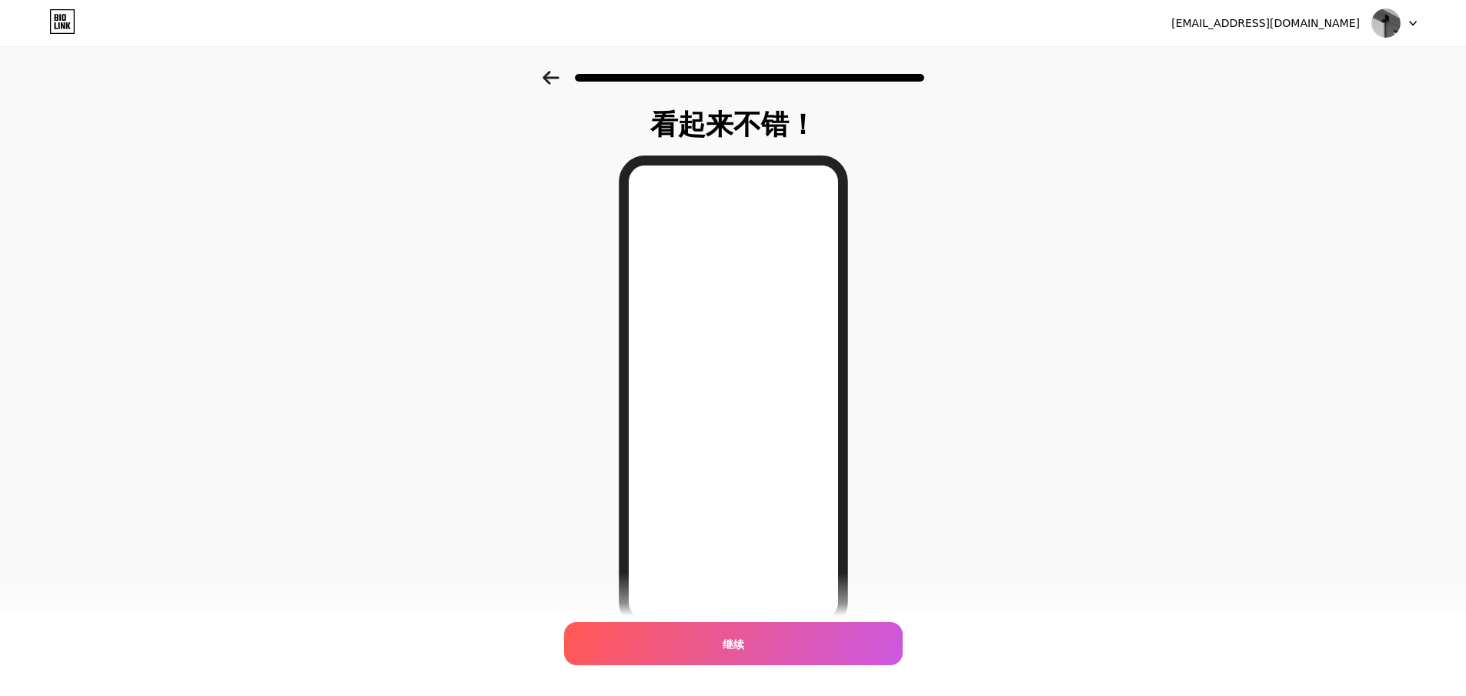
click at [550, 77] on icon at bounding box center [551, 78] width 16 height 14
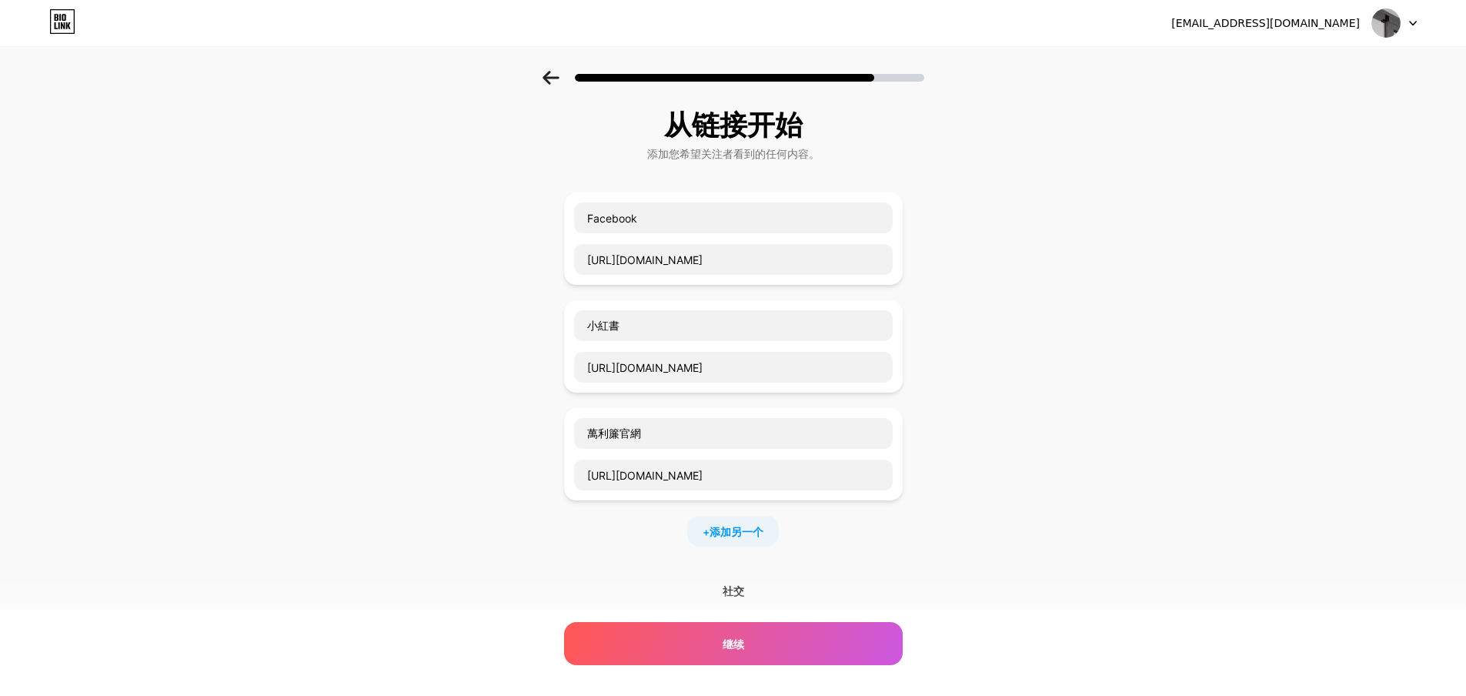
click at [551, 77] on icon at bounding box center [551, 78] width 16 height 14
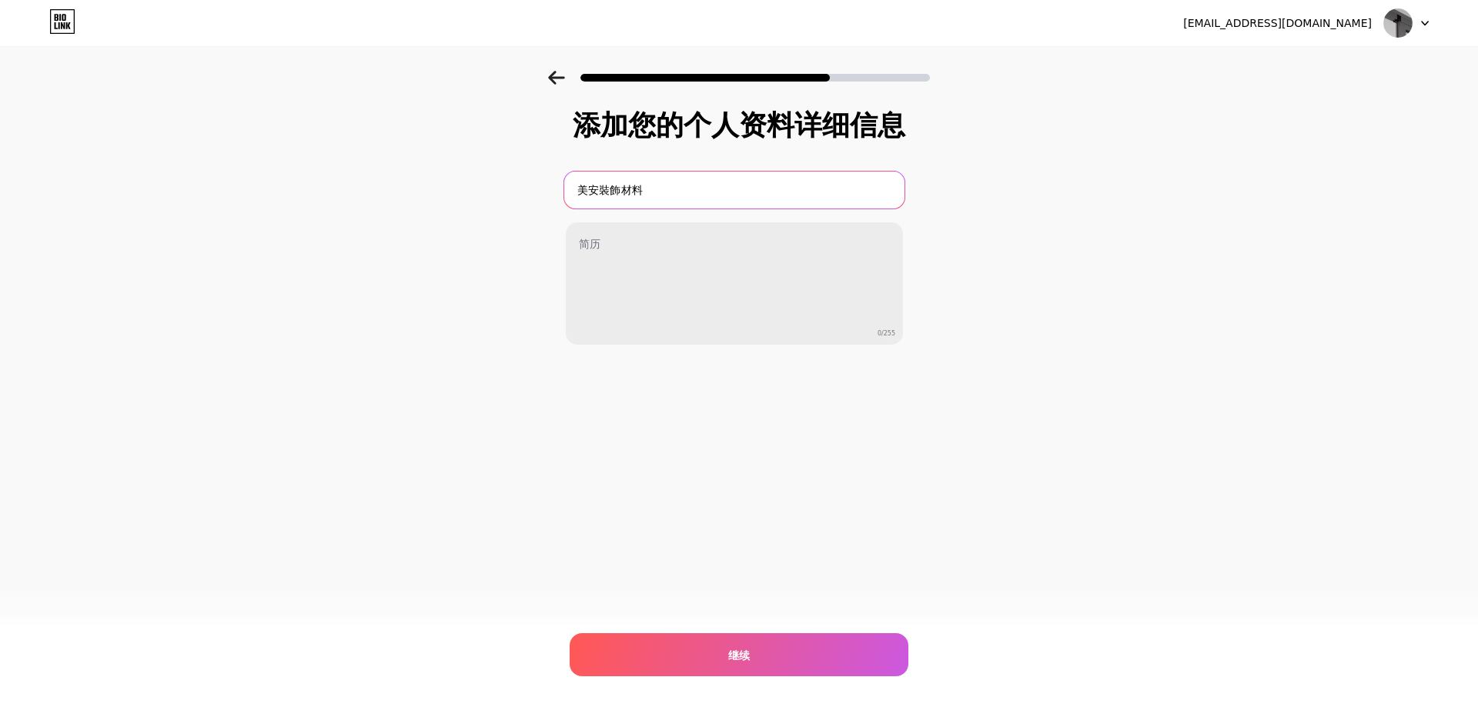
drag, startPoint x: 669, startPoint y: 188, endPoint x: 507, endPoint y: 178, distance: 162.0
click at [491, 176] on div "添加您的个人资料详细信息 美安裝飾材料 0/255 继续 错误" at bounding box center [739, 247] width 1478 height 352
type input "香"
type input "萬利簾"
drag, startPoint x: 1257, startPoint y: 216, endPoint x: 1373, endPoint y: 68, distance: 187.6
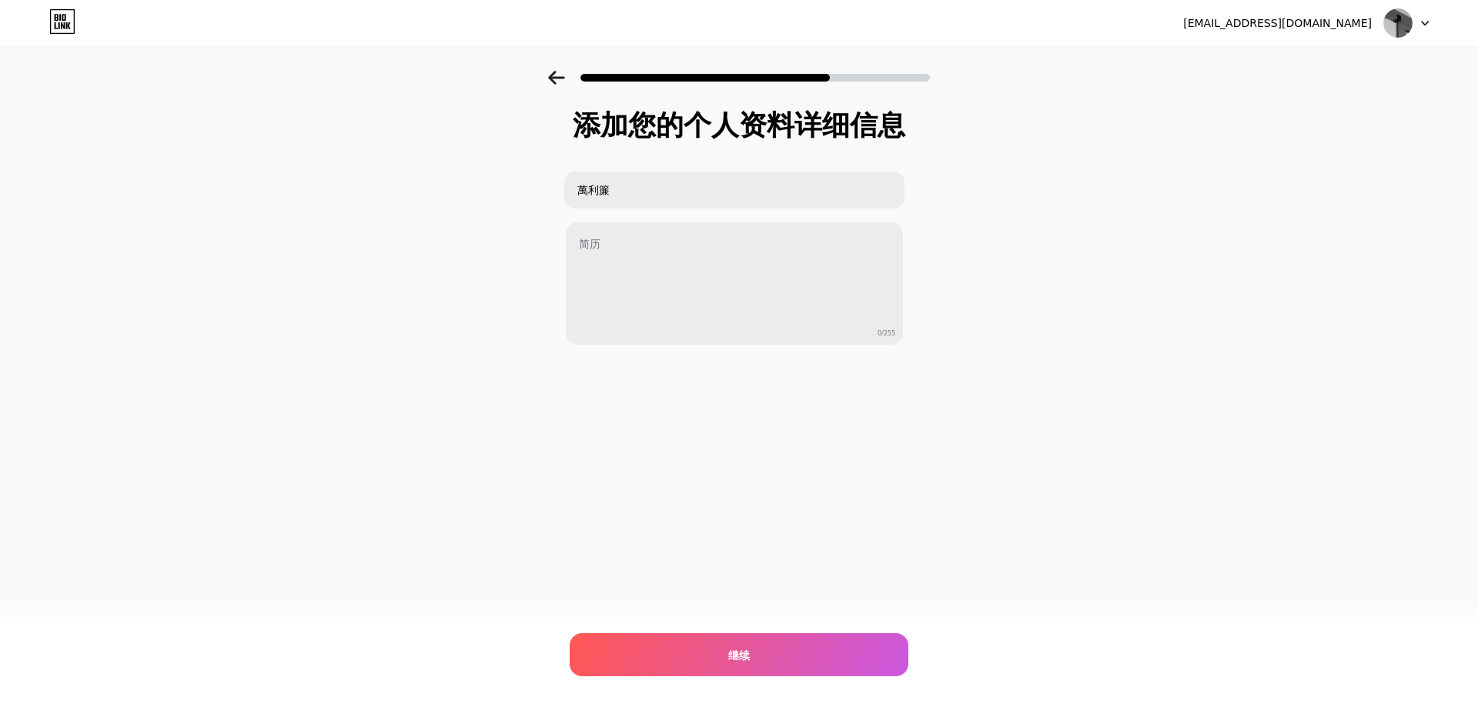
click at [1259, 212] on div "添加您的个人资料详细信息 萬利簾 0/255 继续 错误" at bounding box center [739, 247] width 1478 height 352
click at [1401, 21] on img at bounding box center [1397, 22] width 29 height 29
click at [1396, 25] on img at bounding box center [1397, 22] width 29 height 29
click at [761, 666] on div "继续" at bounding box center [739, 655] width 339 height 43
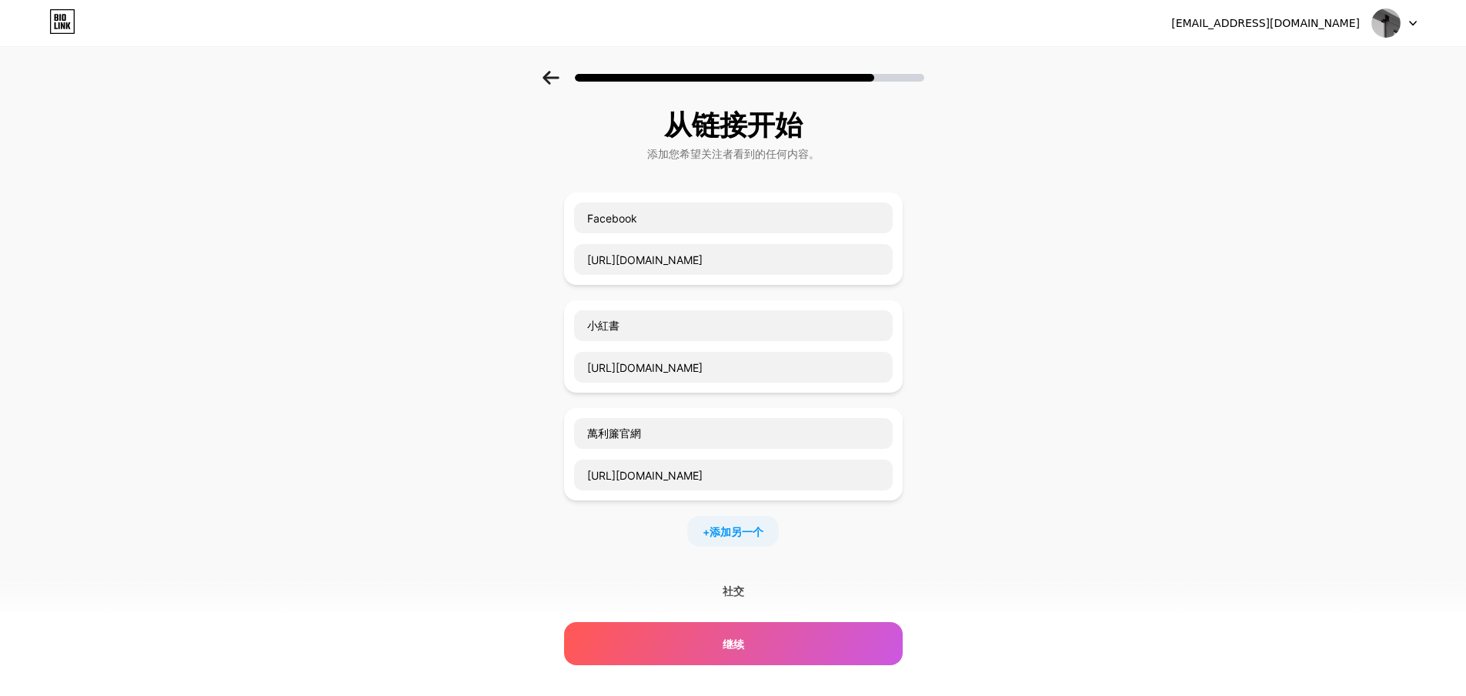
click at [1385, 26] on img at bounding box center [1386, 22] width 29 height 29
click at [1312, 20] on font "[EMAIL_ADDRESS][DOMAIN_NAME]" at bounding box center [1266, 23] width 189 height 12
click at [1035, 410] on div "从链接开始 添加您希望关注者看到的任何内容。 Facebook https://www.facebook.com/manyblindz 小紅書 https:/…" at bounding box center [733, 449] width 1466 height 757
click at [63, 24] on icon at bounding box center [62, 21] width 26 height 25
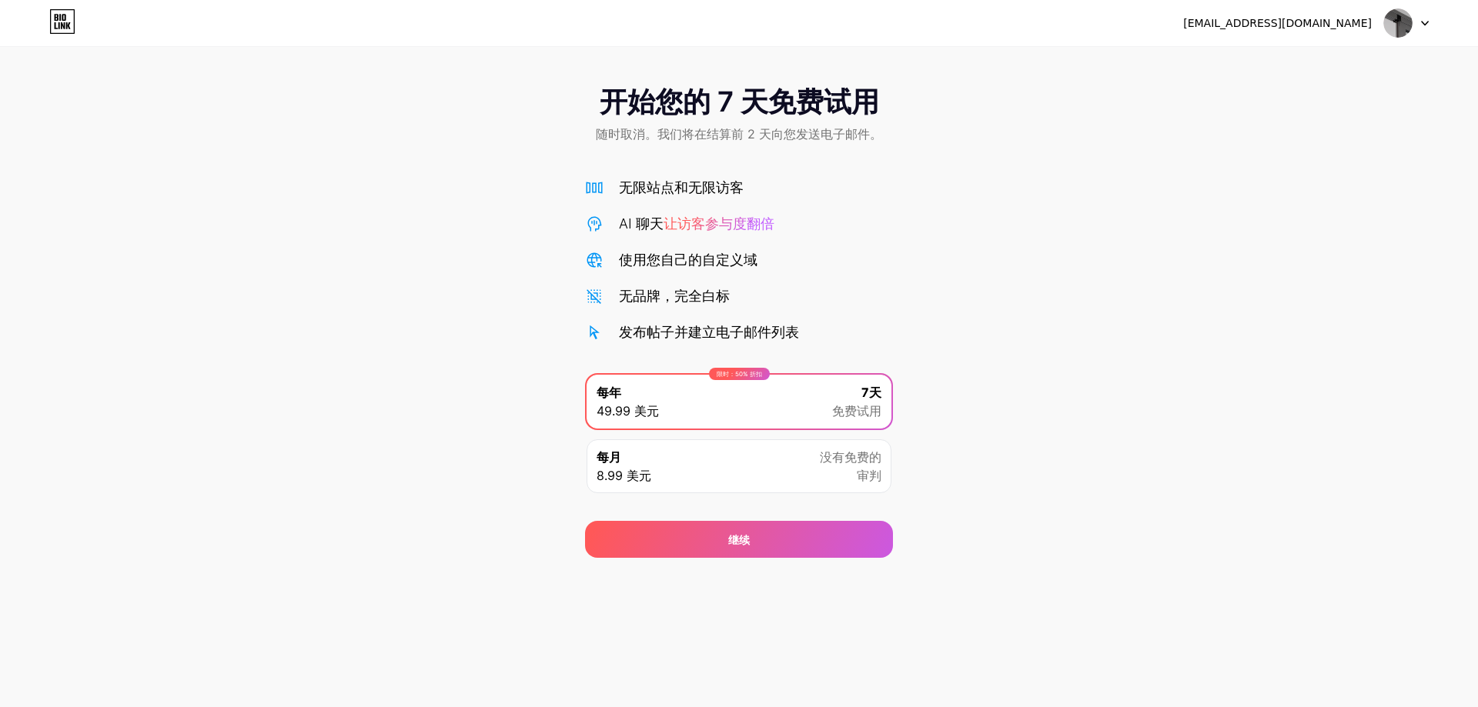
click at [1246, 208] on div "开始您的 7 天免费试用 随时取消。我们将在结算前 2 天向您发送电子邮件。 无限站点和无限访客 AI 聊天 让访客参与度翻倍 使用您自己的自定义域 无品牌，…" at bounding box center [739, 314] width 1478 height 487
click at [1393, 18] on img at bounding box center [1397, 22] width 29 height 29
click at [1413, 18] on div at bounding box center [1406, 23] width 45 height 28
click at [1427, 21] on icon at bounding box center [1425, 23] width 8 height 5
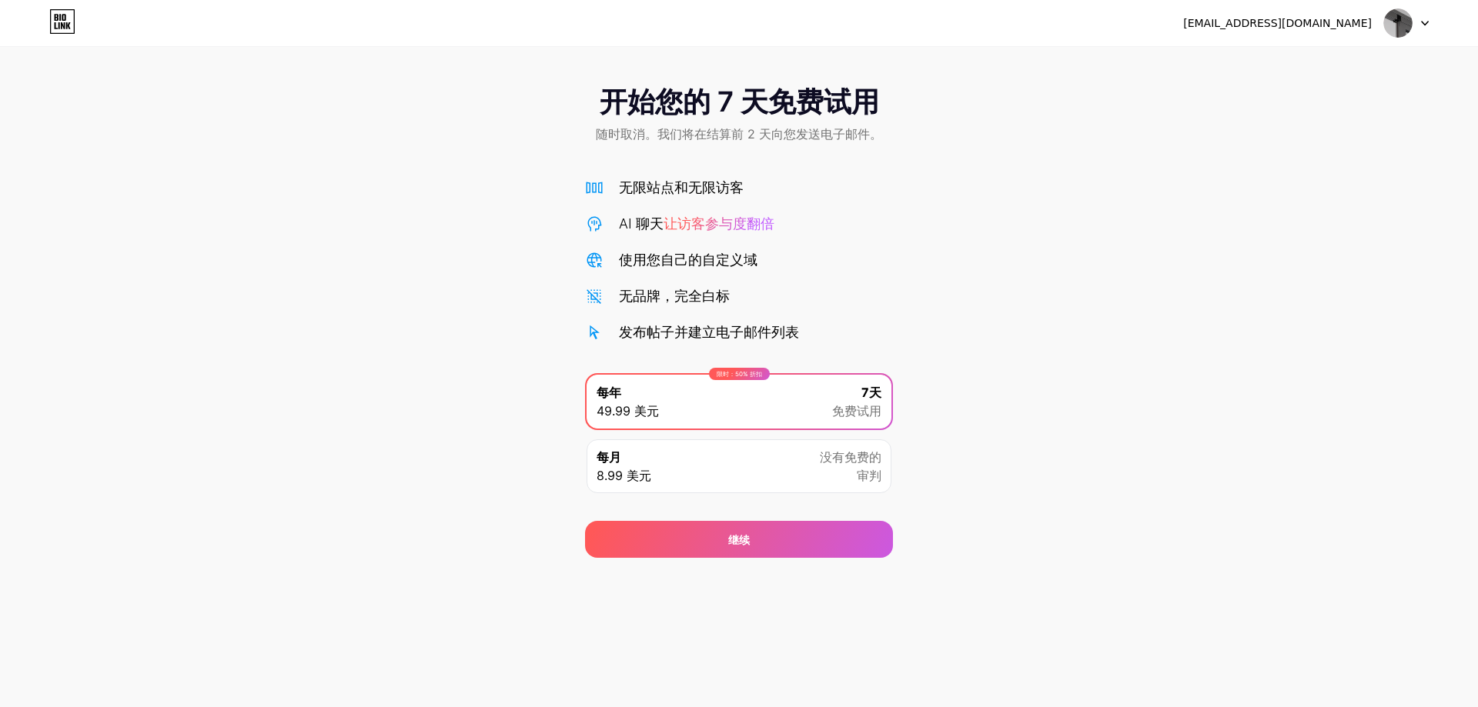
click at [1377, 18] on div "[EMAIL_ADDRESS][DOMAIN_NAME]" at bounding box center [1306, 23] width 246 height 28
click at [1335, 18] on font "[EMAIL_ADDRESS][DOMAIN_NAME]" at bounding box center [1277, 23] width 189 height 12
click at [1386, 18] on img at bounding box center [1397, 22] width 29 height 29
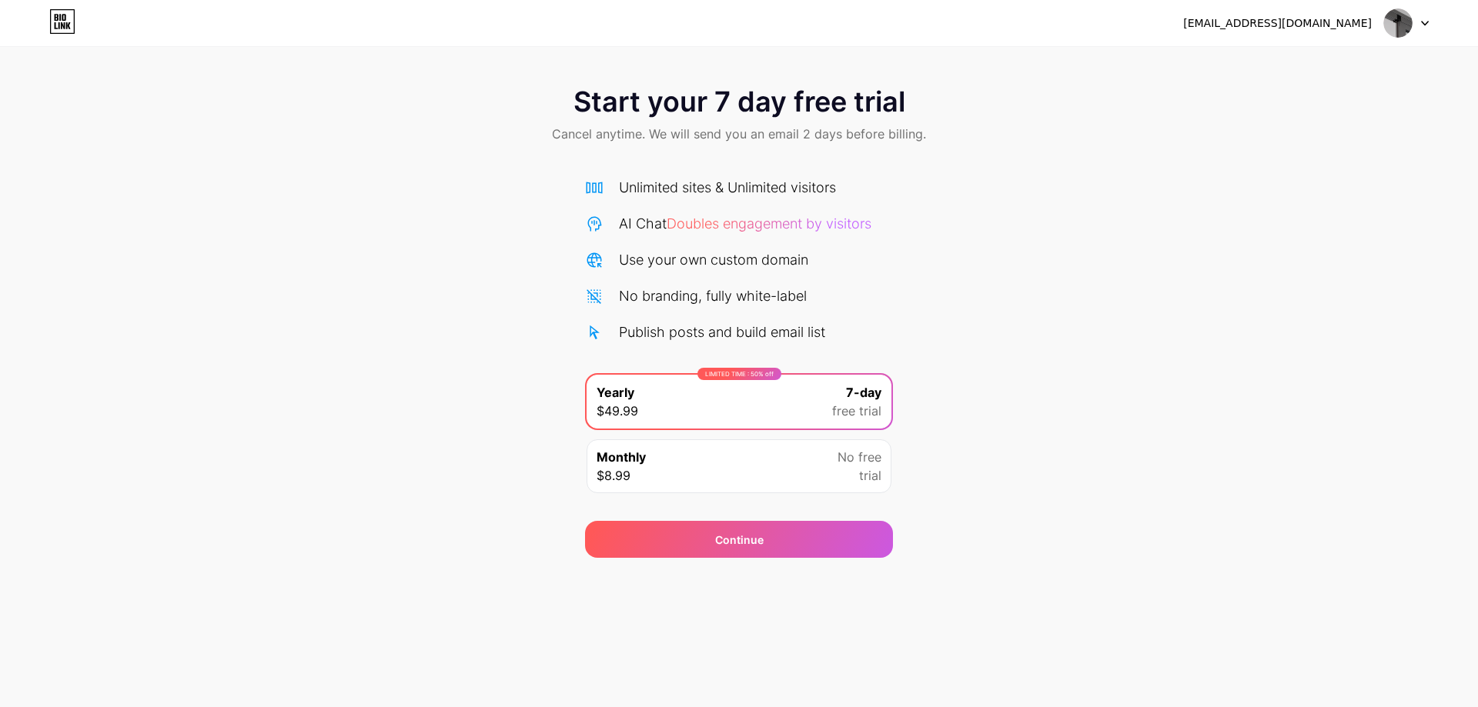
drag, startPoint x: 1360, startPoint y: 375, endPoint x: 1373, endPoint y: 269, distance: 106.3
click at [1360, 375] on div "Start your 7 day free trial Cancel anytime. We will send you an email 2 days be…" at bounding box center [739, 314] width 1478 height 487
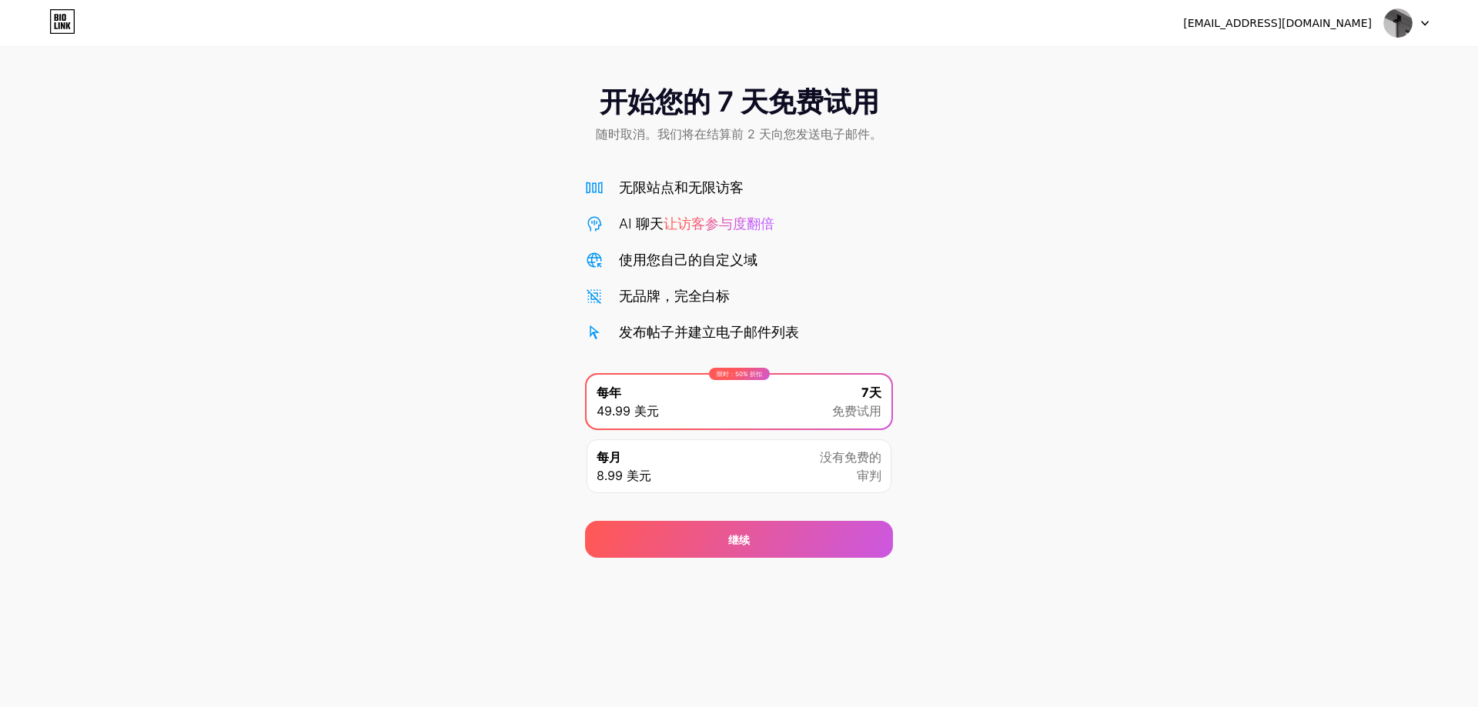
click at [1426, 23] on icon at bounding box center [1425, 24] width 6 height 4
click at [1295, 62] on li "登出" at bounding box center [1332, 63] width 191 height 42
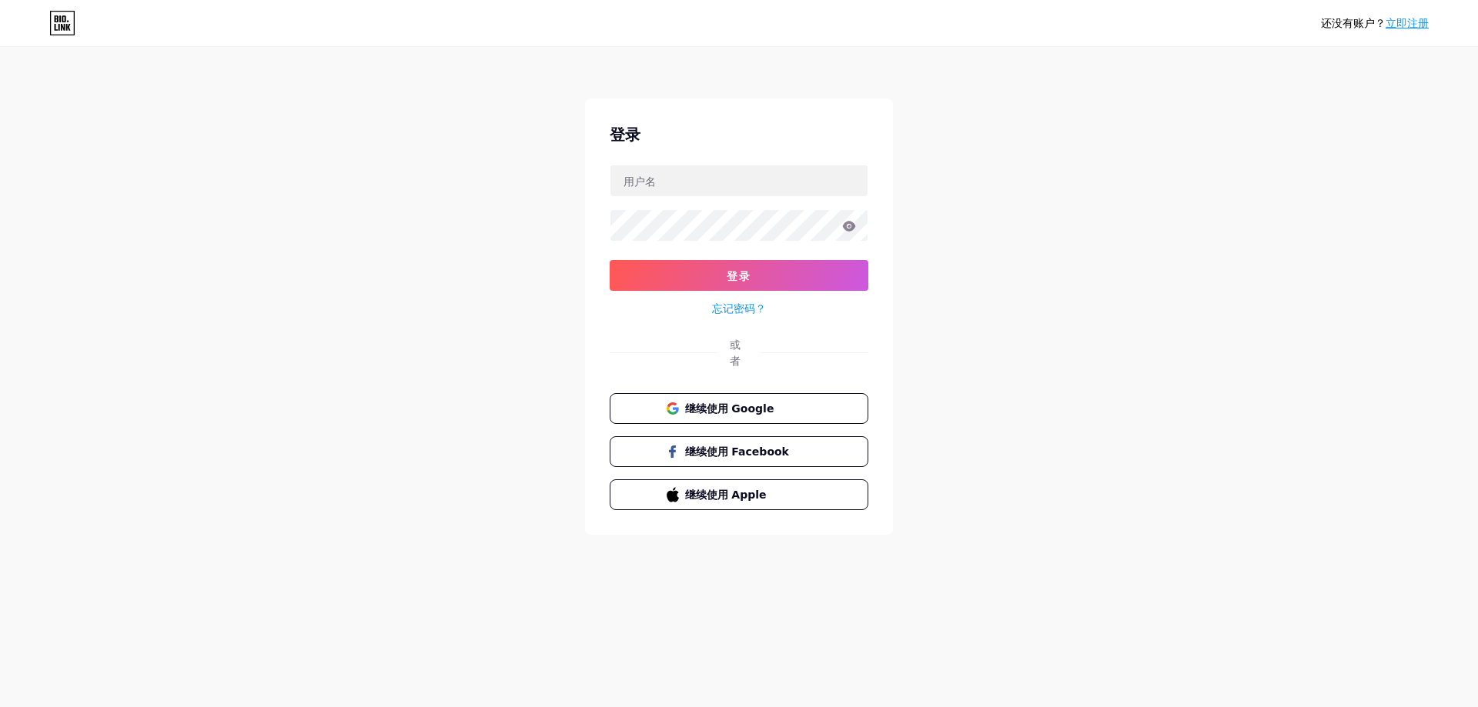
click at [1148, 360] on div "还没有账户？ 立即注册 登录 登录 忘记密码？ 或者 继续使用 Google 继续使用 Facebook 继续使用 Apple" at bounding box center [739, 292] width 1478 height 584
click at [741, 447] on font "继续使用 Facebook" at bounding box center [736, 451] width 105 height 12
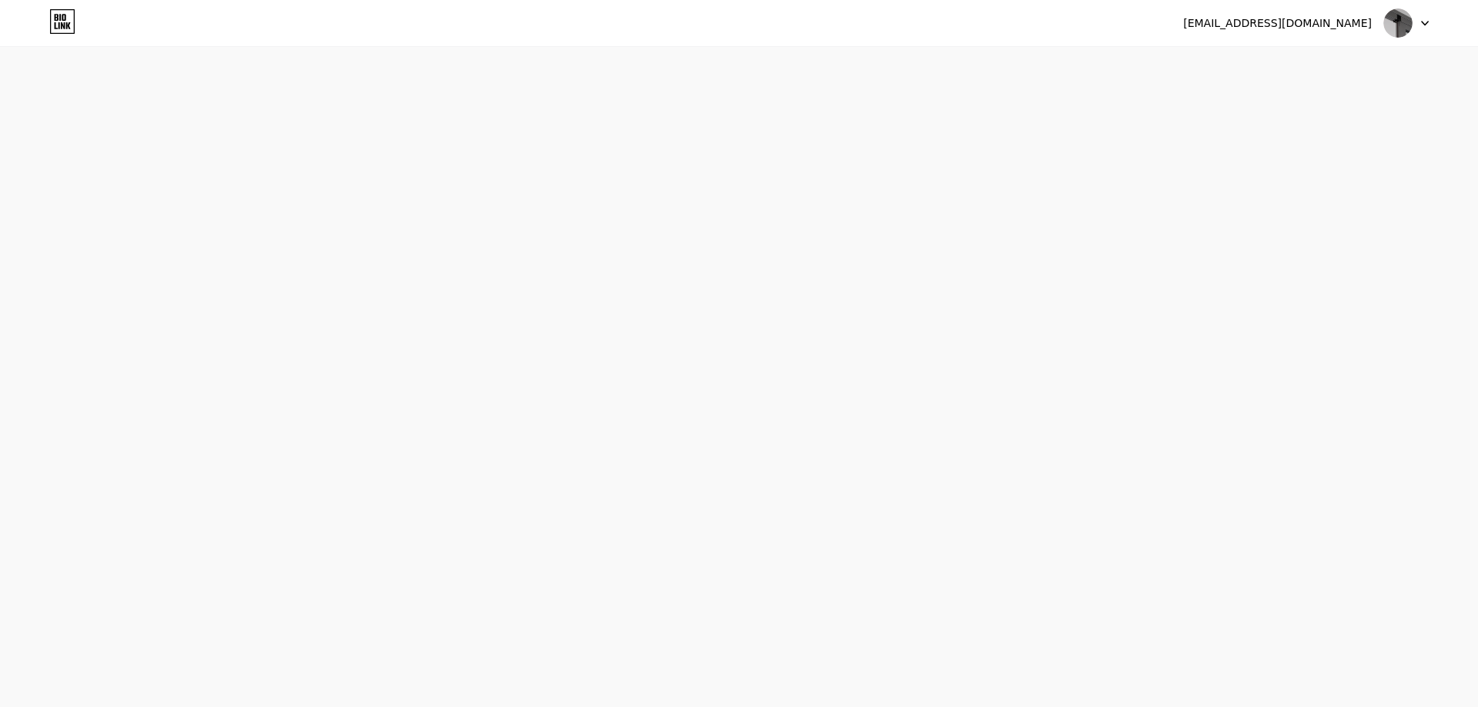
click at [1186, 422] on div "laueo20000@gmail.com 登出 链接已复制 开始您的 7 天免费试用 随时取消。我们将在结算前 2 天向您发送电子邮件。 无限站点和无限访客 …" at bounding box center [739, 353] width 1478 height 707
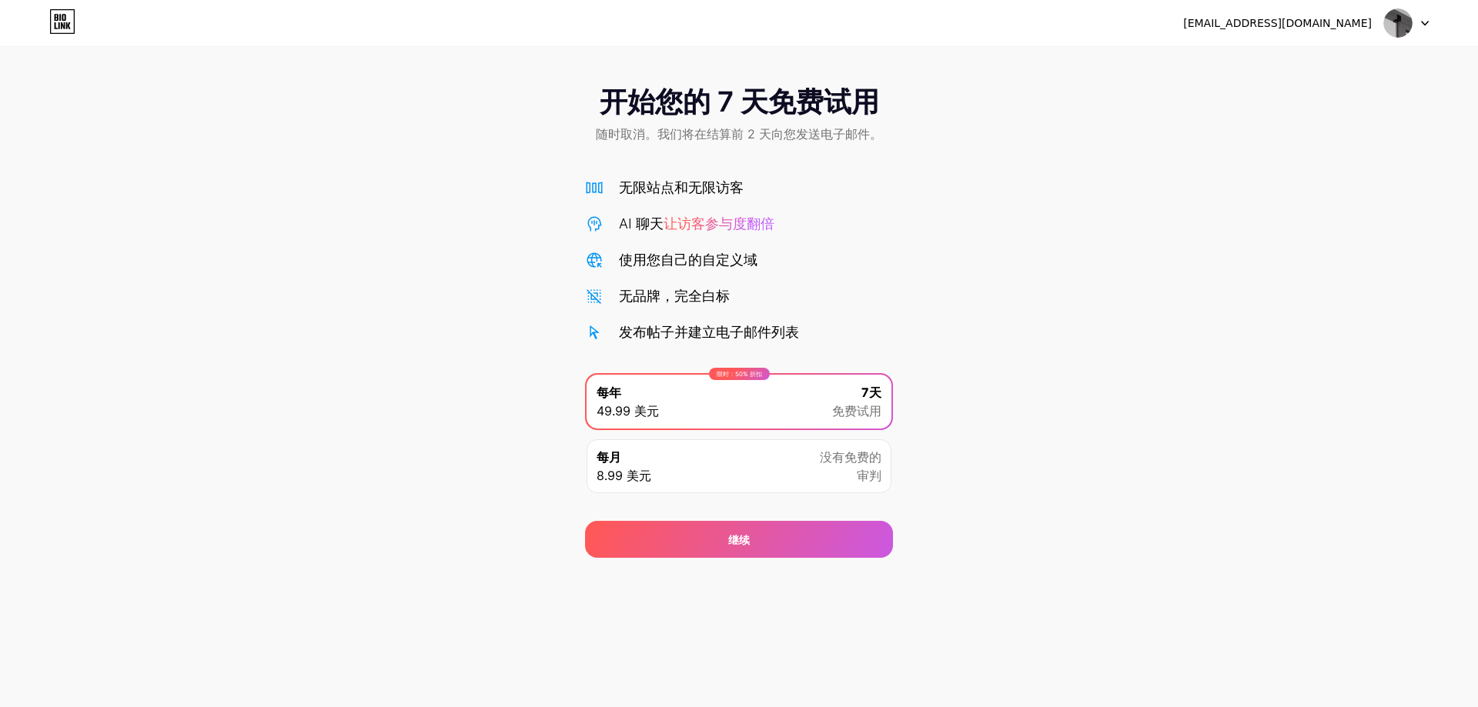
click at [1393, 14] on img at bounding box center [1397, 22] width 29 height 29
click at [1390, 18] on img at bounding box center [1397, 22] width 29 height 29
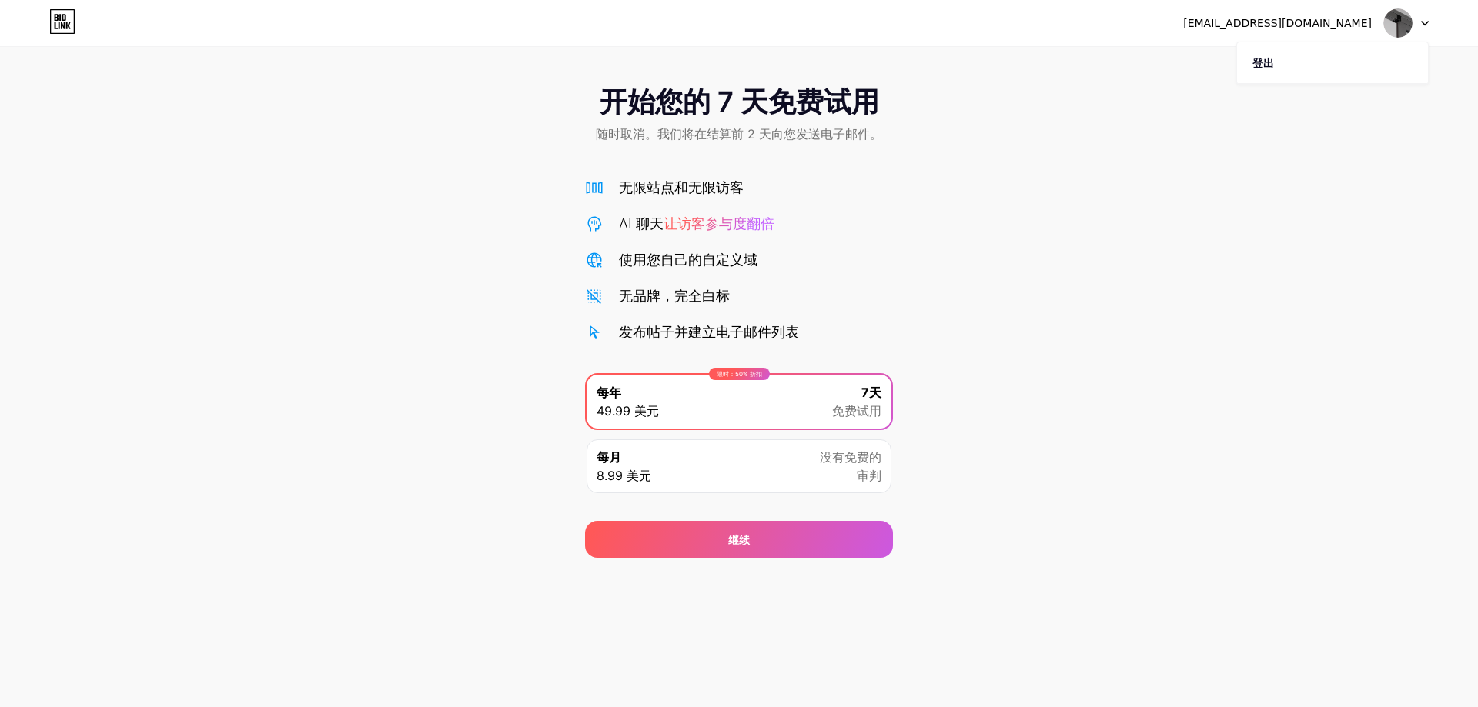
click at [1390, 18] on img at bounding box center [1397, 22] width 29 height 29
drag, startPoint x: 788, startPoint y: 258, endPoint x: 837, endPoint y: 296, distance: 61.9
click at [790, 257] on div "使用您自己的自定义域" at bounding box center [739, 259] width 308 height 21
click at [1035, 380] on div "开始您的 7 天免费试用 随时取消。我们将在结算前 2 天向您发送电子邮件。 无限站点和无限访客 AI 聊天 让访客参与度翻倍 使用您自己的自定义域 无品牌，…" at bounding box center [739, 314] width 1478 height 487
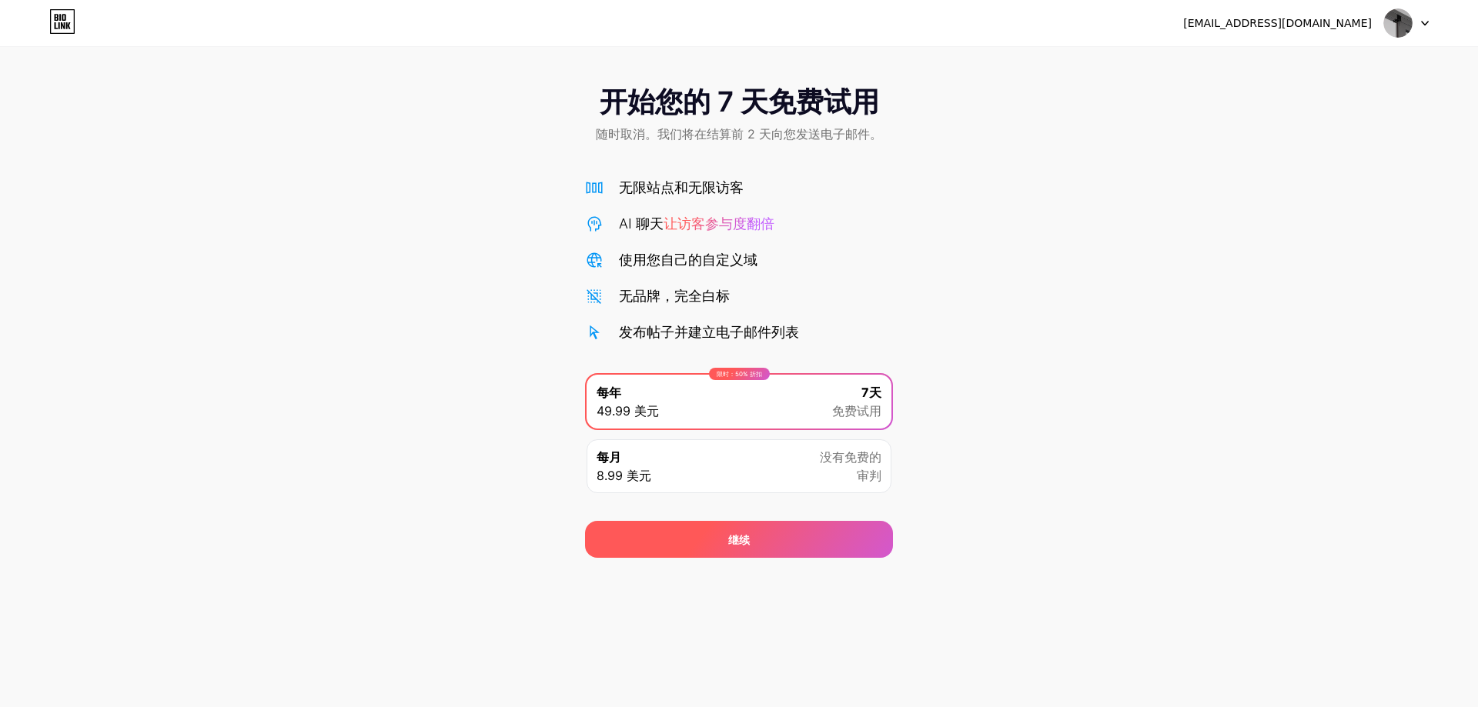
click at [811, 535] on div "继续" at bounding box center [739, 539] width 308 height 37
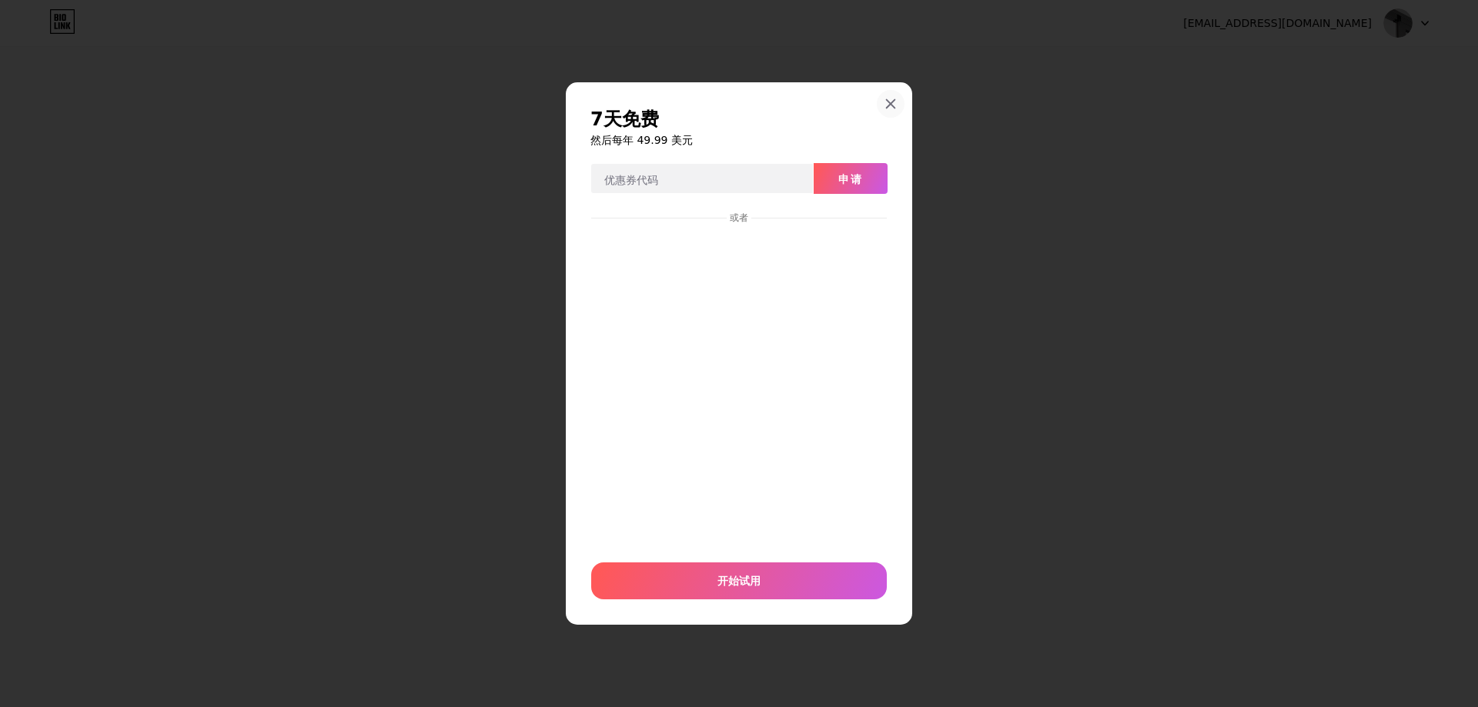
click at [892, 105] on icon at bounding box center [891, 104] width 8 height 8
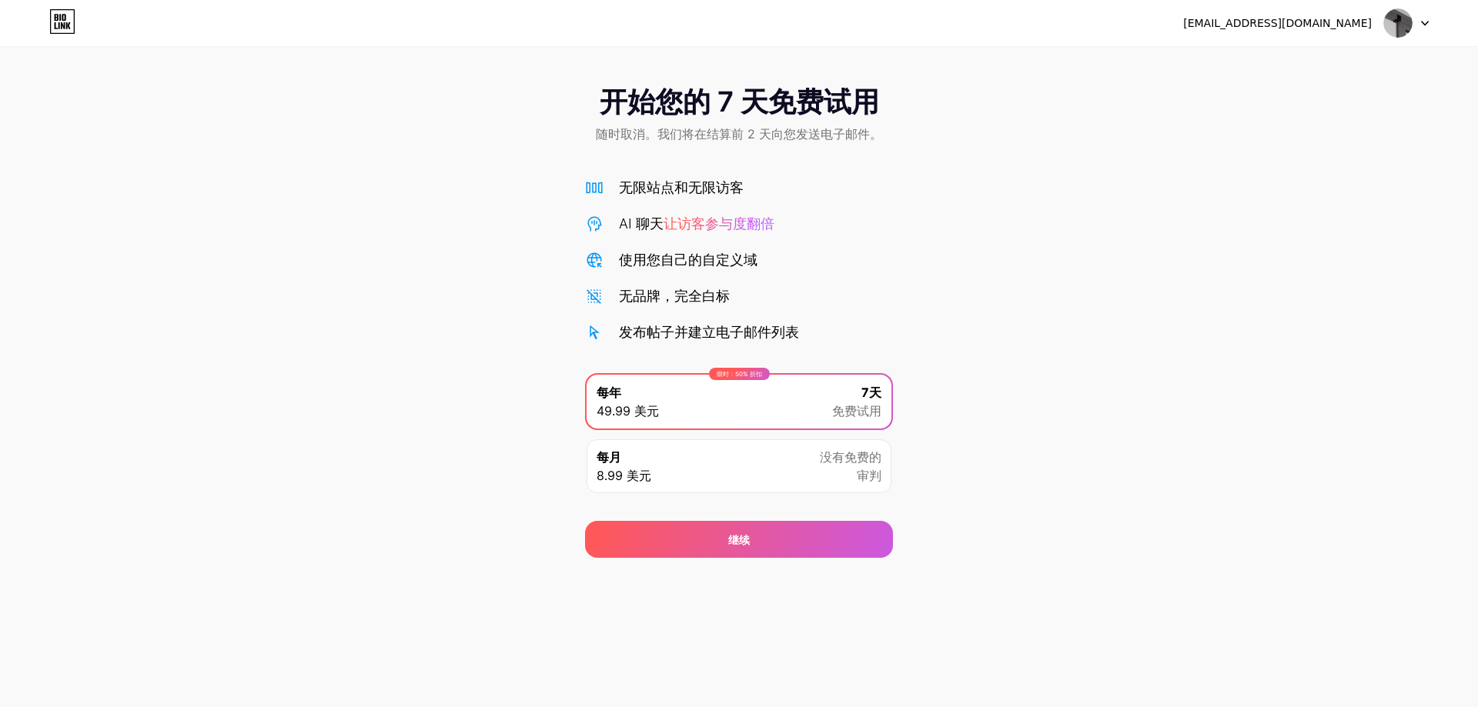
drag, startPoint x: 975, startPoint y: 459, endPoint x: 841, endPoint y: 232, distance: 262.6
click at [976, 456] on div "开始您的 7 天免费试用 随时取消。我们将在结算前 2 天向您发送电子邮件。 无限站点和无限访客 AI 聊天 让访客参与度翻倍 使用您自己的自定义域 无品牌，…" at bounding box center [739, 314] width 1478 height 487
click at [788, 217] on div "AI 聊天 让访客参与度翻倍" at bounding box center [739, 223] width 308 height 21
click at [1401, 24] on img at bounding box center [1397, 22] width 29 height 29
click at [1272, 13] on div "[EMAIL_ADDRESS][DOMAIN_NAME]" at bounding box center [1306, 23] width 246 height 28
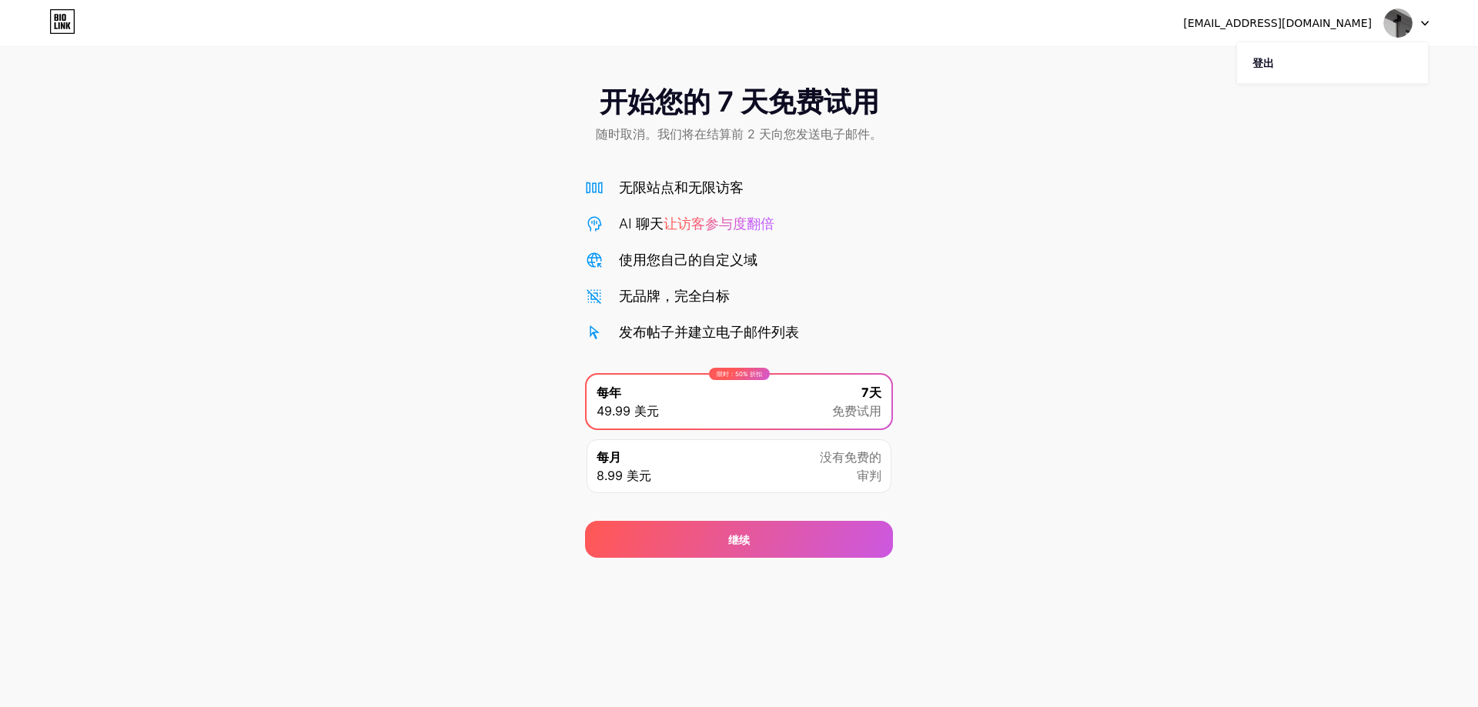
click at [1254, 22] on font "[EMAIL_ADDRESS][DOMAIN_NAME]" at bounding box center [1277, 23] width 189 height 12
click at [65, 22] on icon at bounding box center [62, 21] width 26 height 25
click at [1426, 15] on div at bounding box center [1406, 23] width 45 height 28
click at [1427, 18] on div at bounding box center [1406, 23] width 45 height 28
click at [1407, 12] on img at bounding box center [1397, 22] width 29 height 29
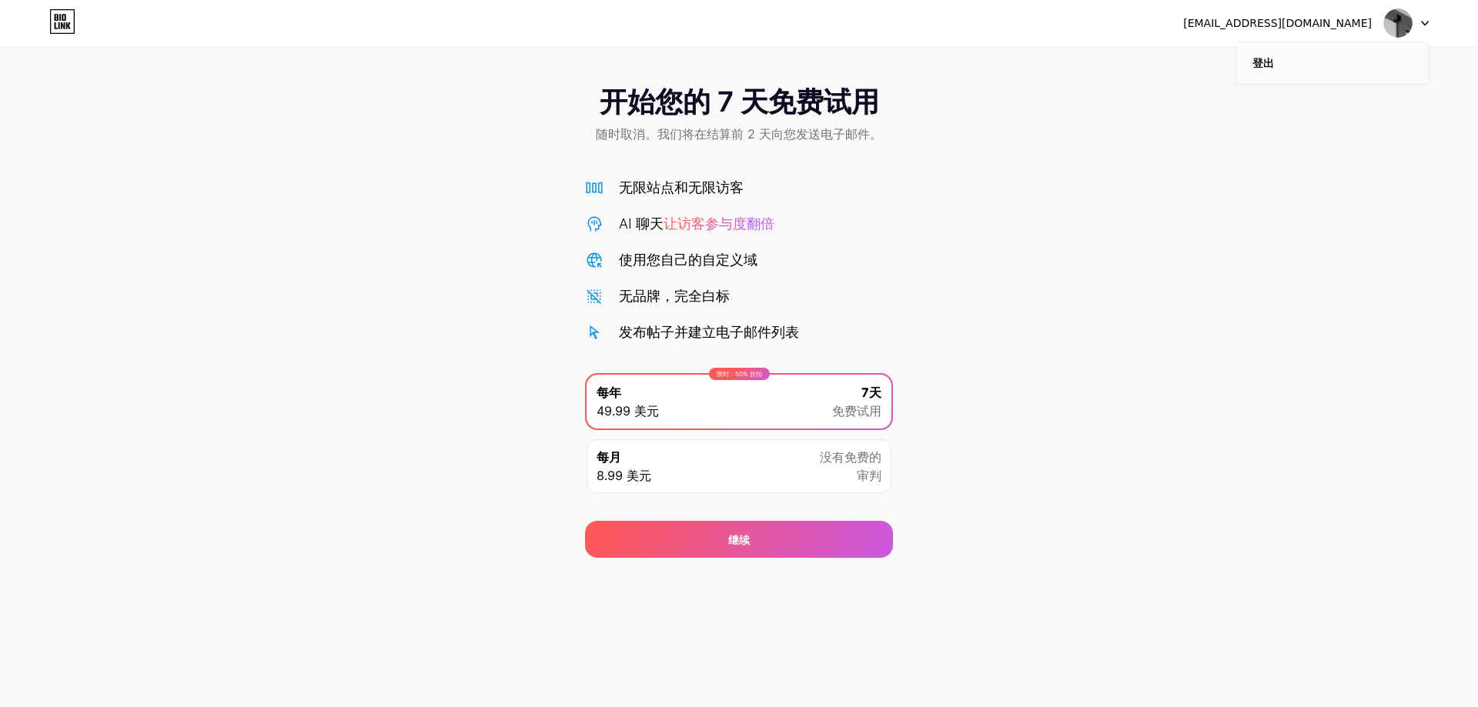
click at [1268, 67] on font "登出" at bounding box center [1263, 62] width 22 height 13
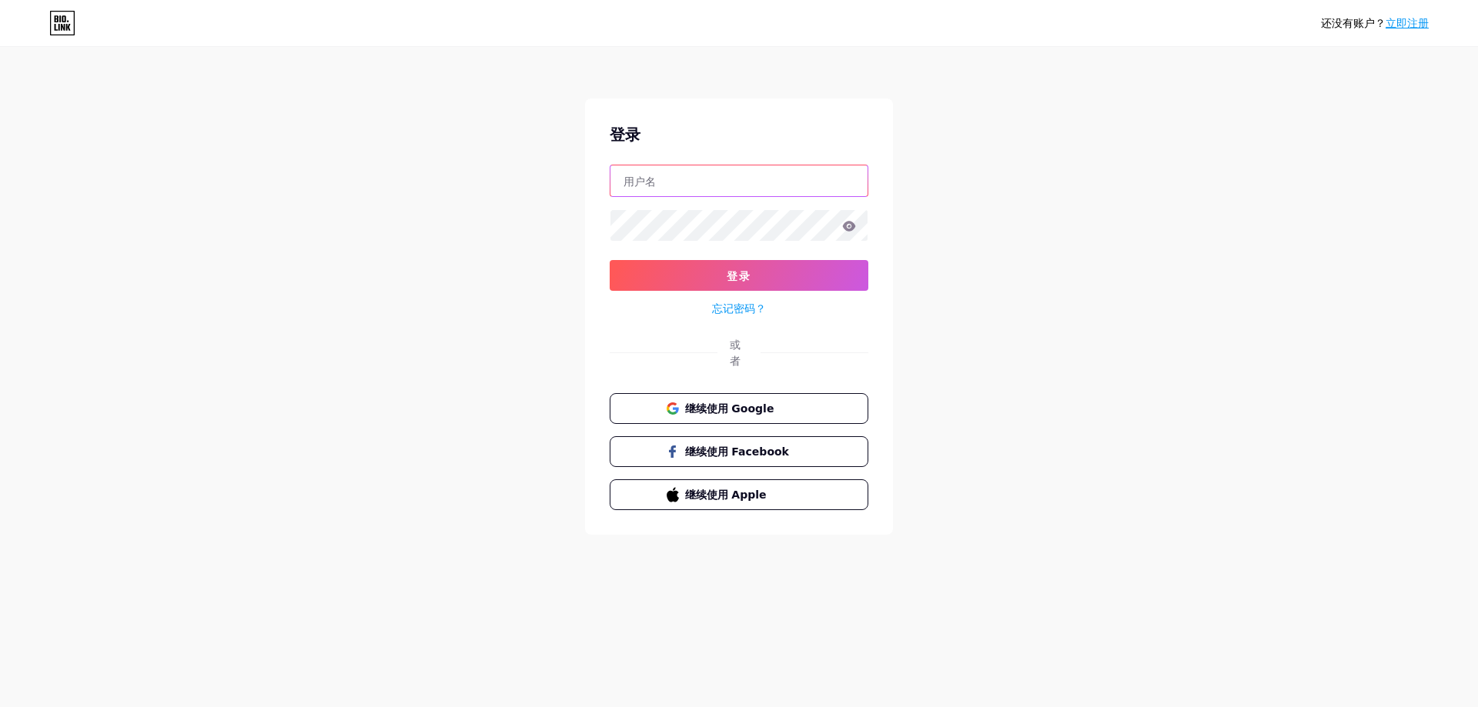
drag, startPoint x: 677, startPoint y: 178, endPoint x: 661, endPoint y: 182, distance: 16.6
click at [664, 181] on input "text" at bounding box center [738, 181] width 257 height 31
type input "[EMAIL_ADDRESS][DOMAIN_NAME]"
click at [730, 309] on font "忘记密码？" at bounding box center [739, 308] width 54 height 13
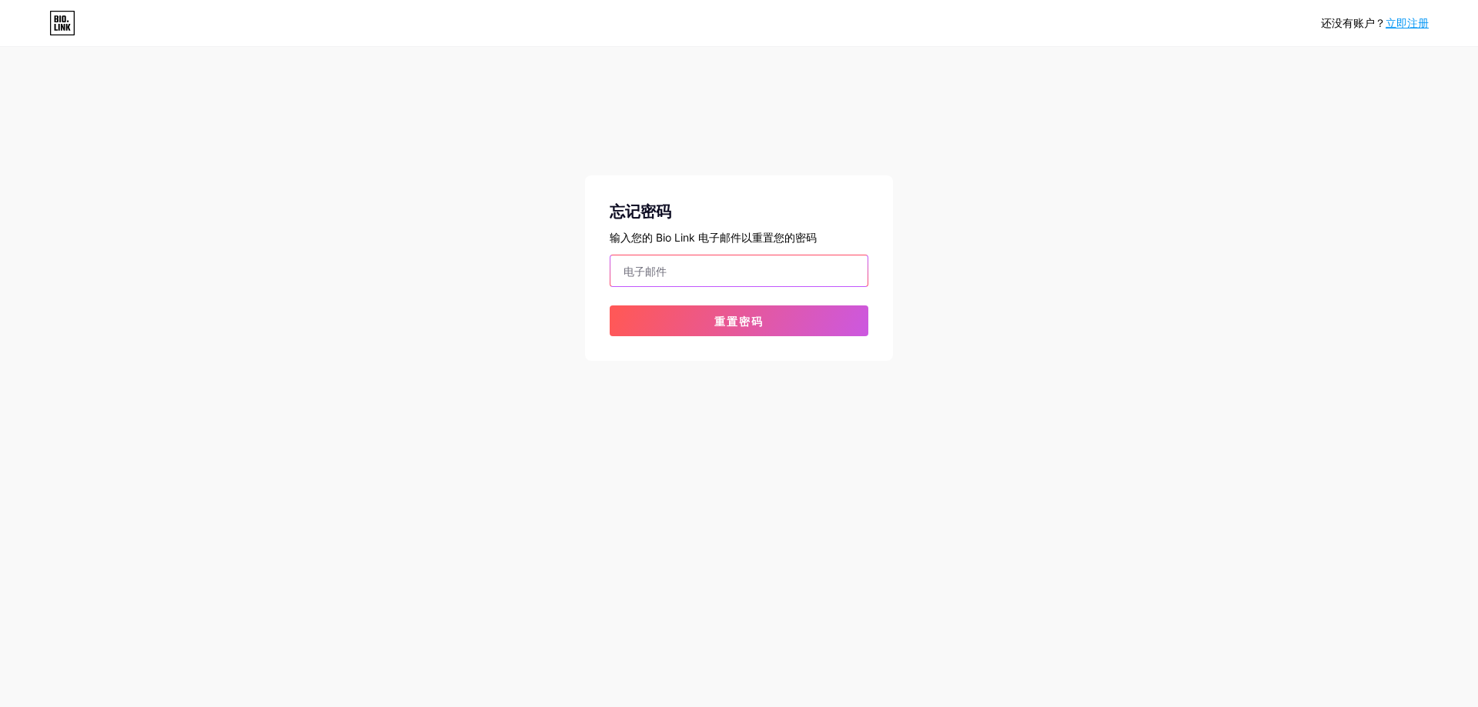
click at [702, 268] on input "email" at bounding box center [738, 271] width 257 height 31
type input "[EMAIL_ADDRESS][DOMAIN_NAME]"
click at [741, 326] on font "重置密码" at bounding box center [738, 321] width 49 height 13
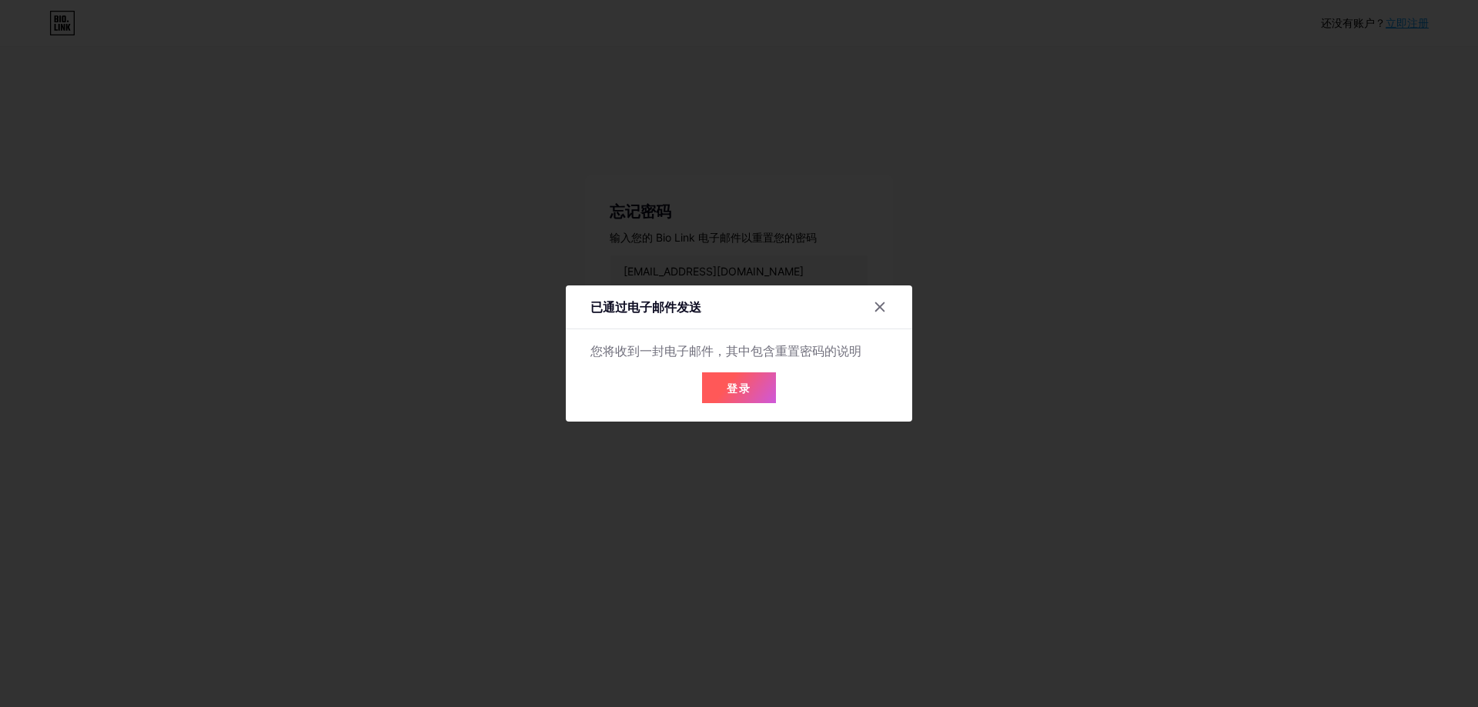
click at [752, 393] on button "登录" at bounding box center [739, 388] width 74 height 31
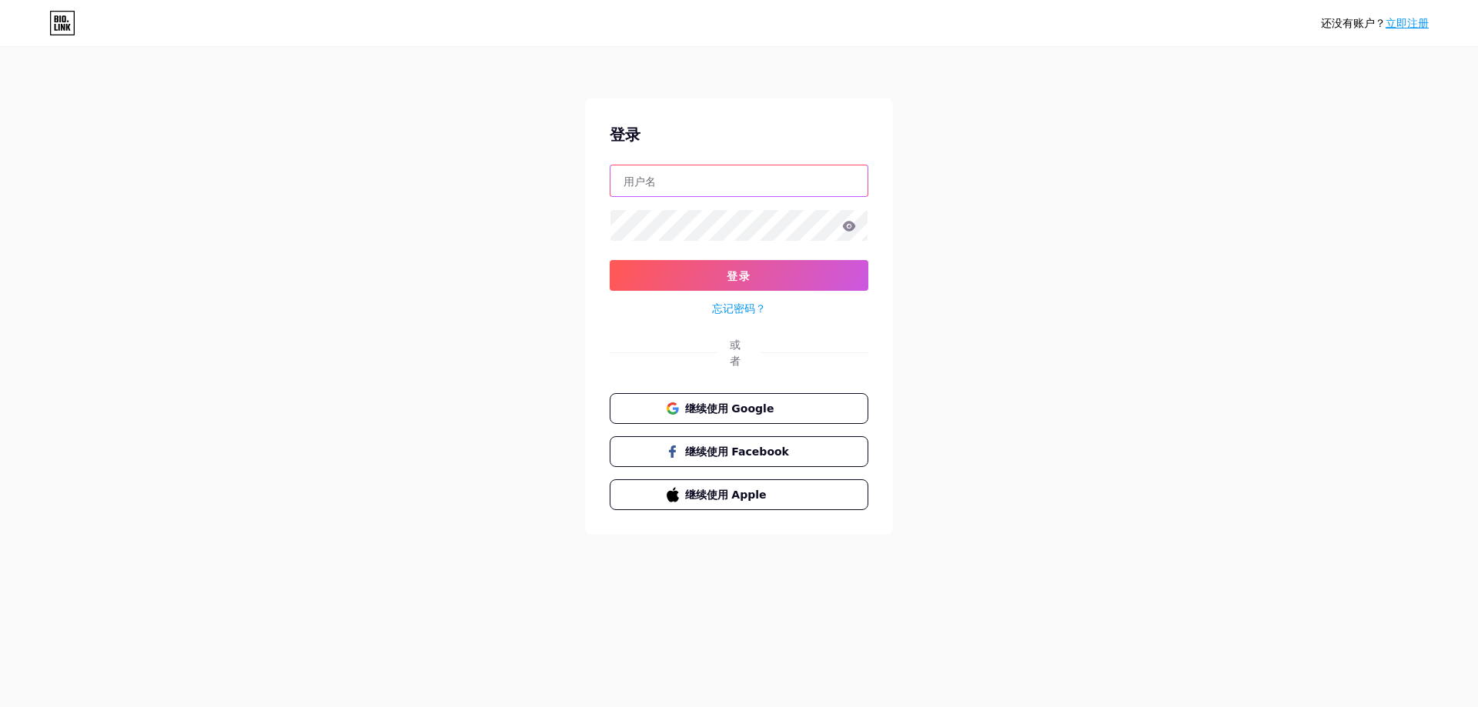
click at [704, 170] on input "text" at bounding box center [738, 181] width 257 height 31
drag, startPoint x: 1185, startPoint y: 159, endPoint x: 1269, endPoint y: 7, distance: 173.7
click at [1189, 146] on div "还没有账户？ 立即注册 登录 登录 忘记密码？ 或者 继续使用 Google 继续使用 Facebook 继续使用 Apple" at bounding box center [739, 292] width 1478 height 584
drag, startPoint x: 968, startPoint y: 313, endPoint x: 961, endPoint y: 306, distance: 10.9
click at [968, 313] on div "还没有账户？ 立即注册 登录 登录 忘记密码？ 或者 继续使用 Google 继续使用 Facebook 继续使用 Apple" at bounding box center [739, 292] width 1478 height 584
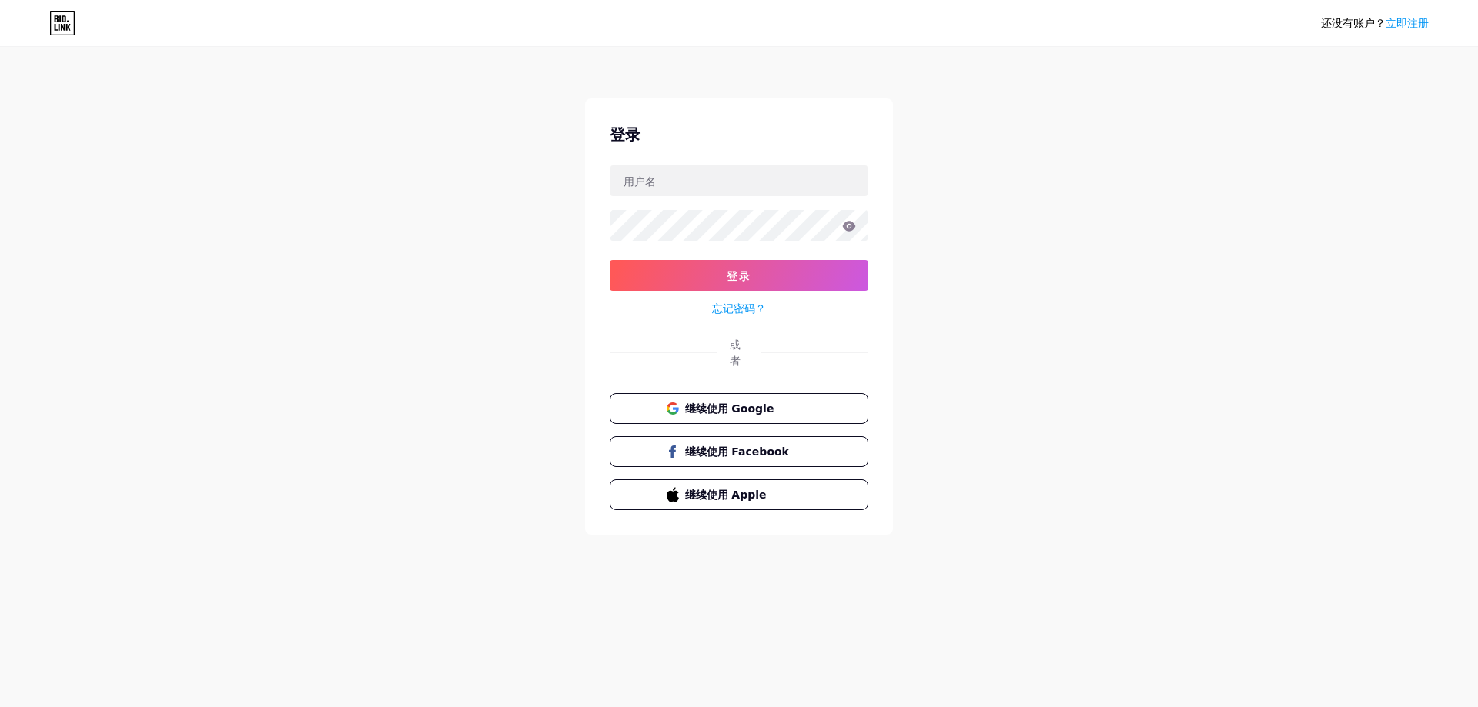
click at [1004, 223] on div "还没有账户？ 立即注册 登录 登录 忘记密码？ 或者 继续使用 Google 继续使用 Facebook 继续使用 Apple" at bounding box center [739, 292] width 1478 height 584
click at [733, 191] on input "text" at bounding box center [738, 181] width 257 height 31
type input "[EMAIL_ADDRESS][DOMAIN_NAME]"
click at [773, 284] on button "登录" at bounding box center [739, 275] width 259 height 31
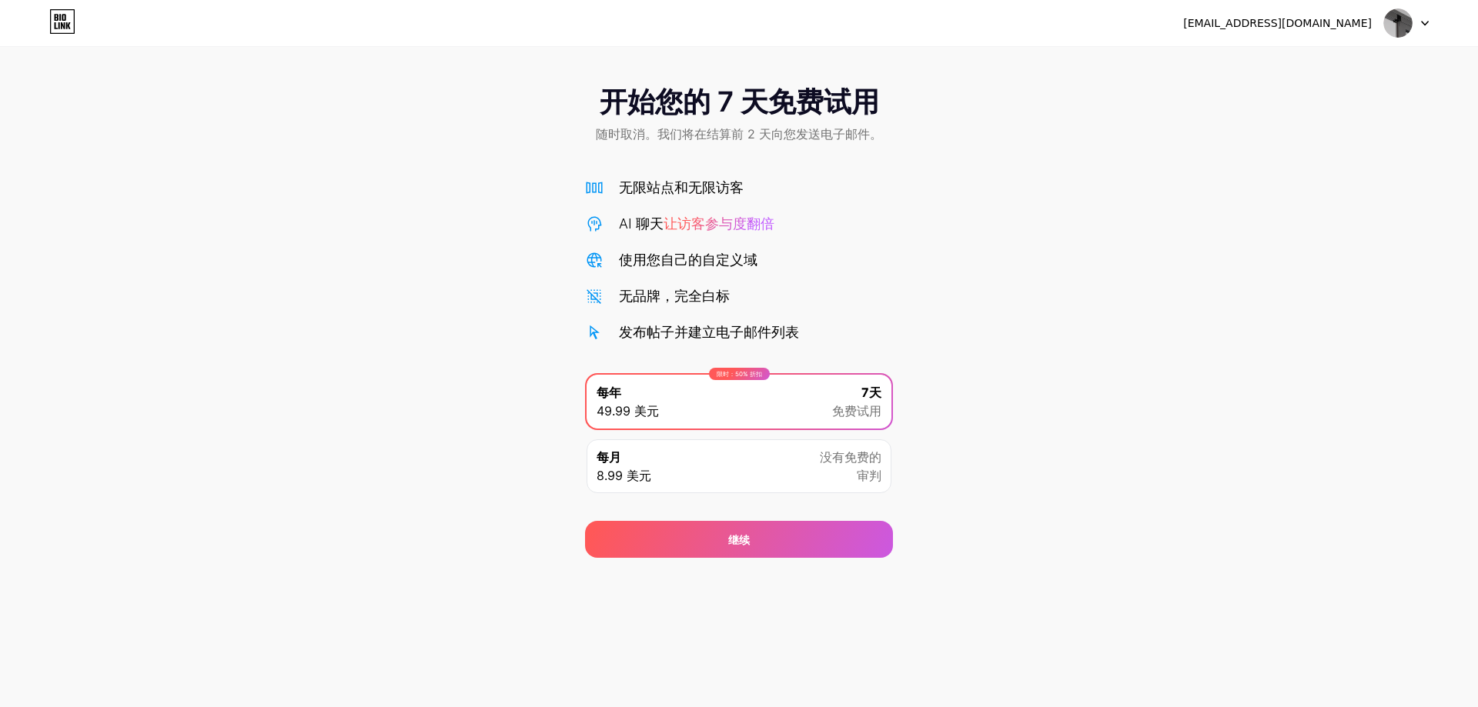
click at [1410, 18] on img at bounding box center [1397, 22] width 29 height 29
click at [1406, 17] on img at bounding box center [1397, 22] width 29 height 29
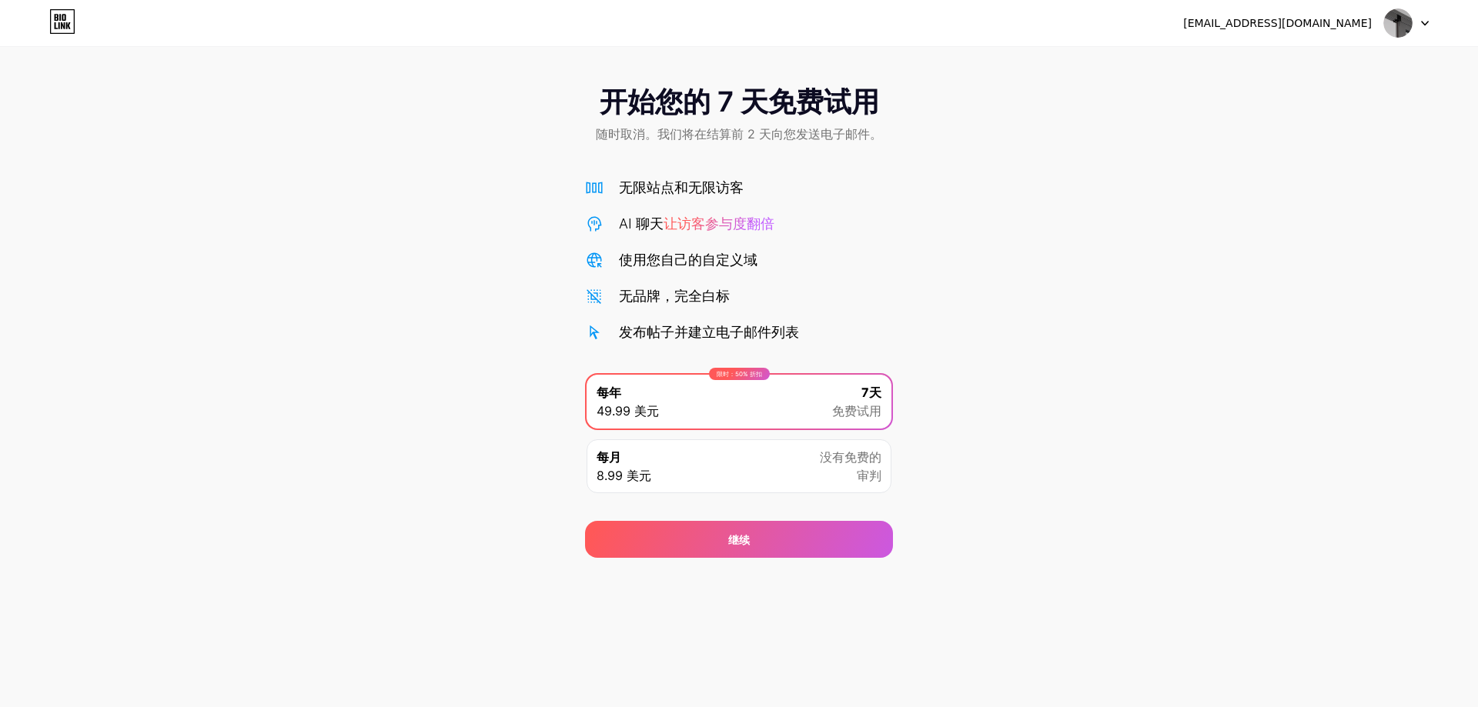
click at [1406, 17] on img at bounding box center [1397, 22] width 29 height 29
click at [1407, 17] on img at bounding box center [1397, 22] width 29 height 29
click at [1085, 387] on div "开始您的 7 天免费试用 随时取消。我们将在结算前 2 天向您发送电子邮件。 无限站点和无限访客 AI 聊天 让访客参与度翻倍 使用您自己的自定义域 无品牌，…" at bounding box center [739, 314] width 1478 height 487
drag, startPoint x: 1085, startPoint y: 387, endPoint x: 1006, endPoint y: 289, distance: 126.0
click at [1085, 388] on div "开始您的 7 天免费试用 随时取消。我们将在结算前 2 天向您发送电子邮件。 无限站点和无限访客 AI 聊天 让访客参与度翻倍 使用您自己的自定义域 无品牌，…" at bounding box center [739, 314] width 1478 height 487
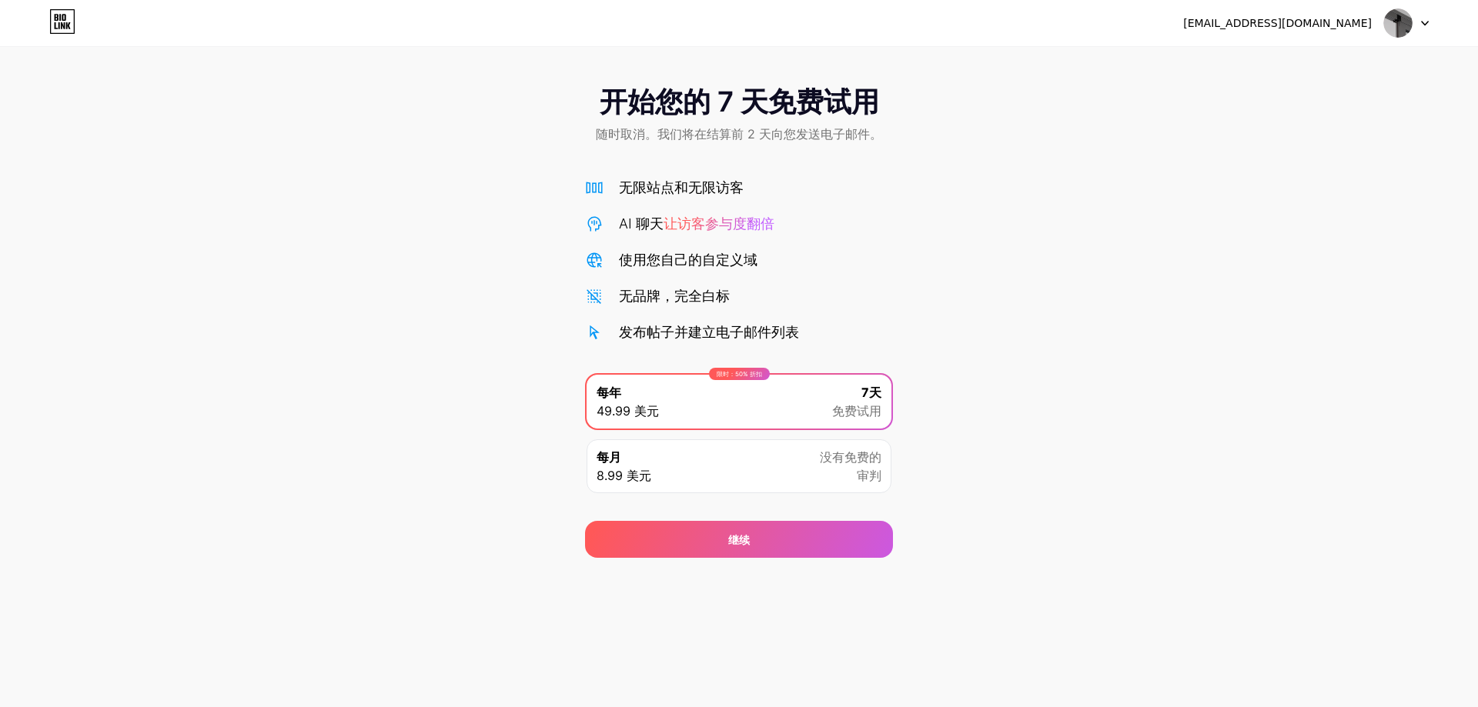
click at [1005, 276] on div "开始您的 7 天免费试用 随时取消。我们将在结算前 2 天向您发送电子邮件。 无限站点和无限访客 AI 聊天 让访客参与度翻倍 使用您自己的自定义域 无品牌，…" at bounding box center [739, 314] width 1478 height 487
click at [824, 550] on div "继续" at bounding box center [739, 539] width 308 height 37
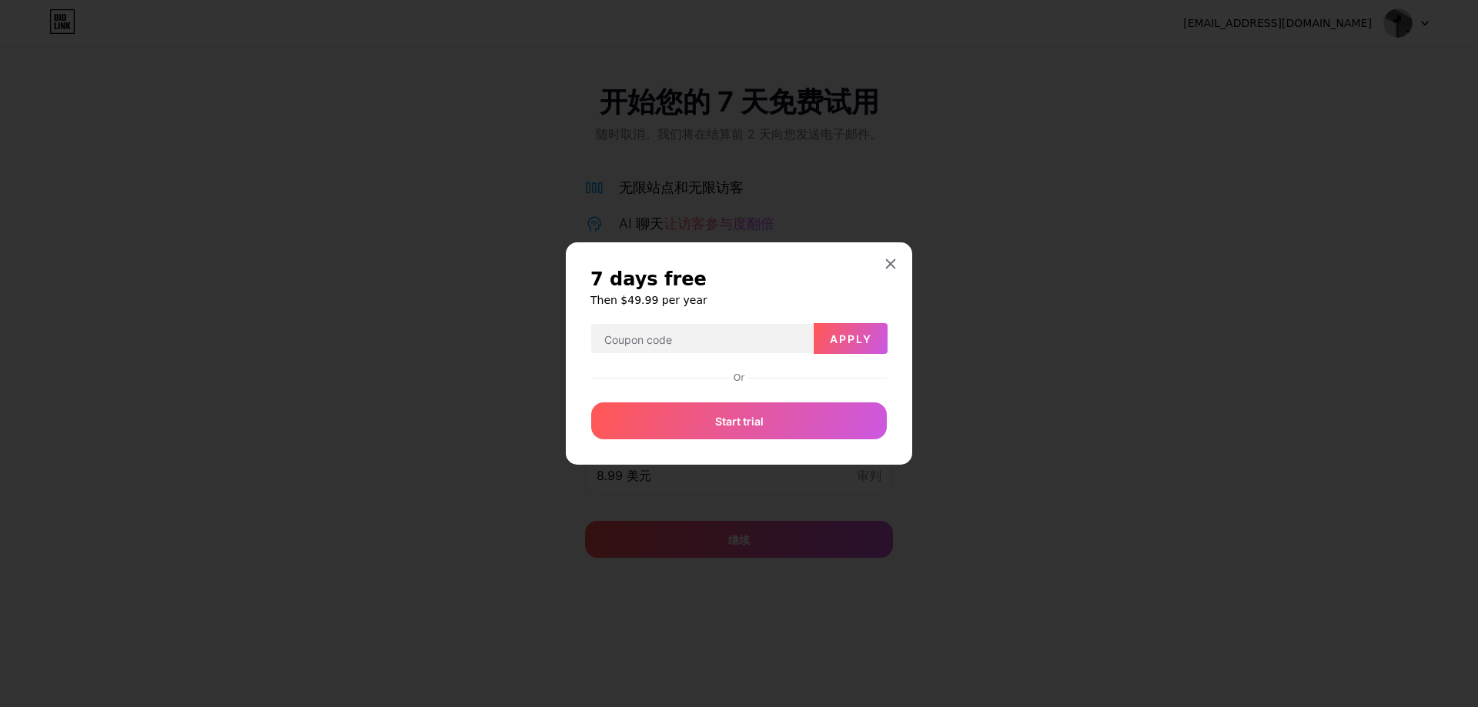
click at [961, 545] on div at bounding box center [739, 353] width 1478 height 707
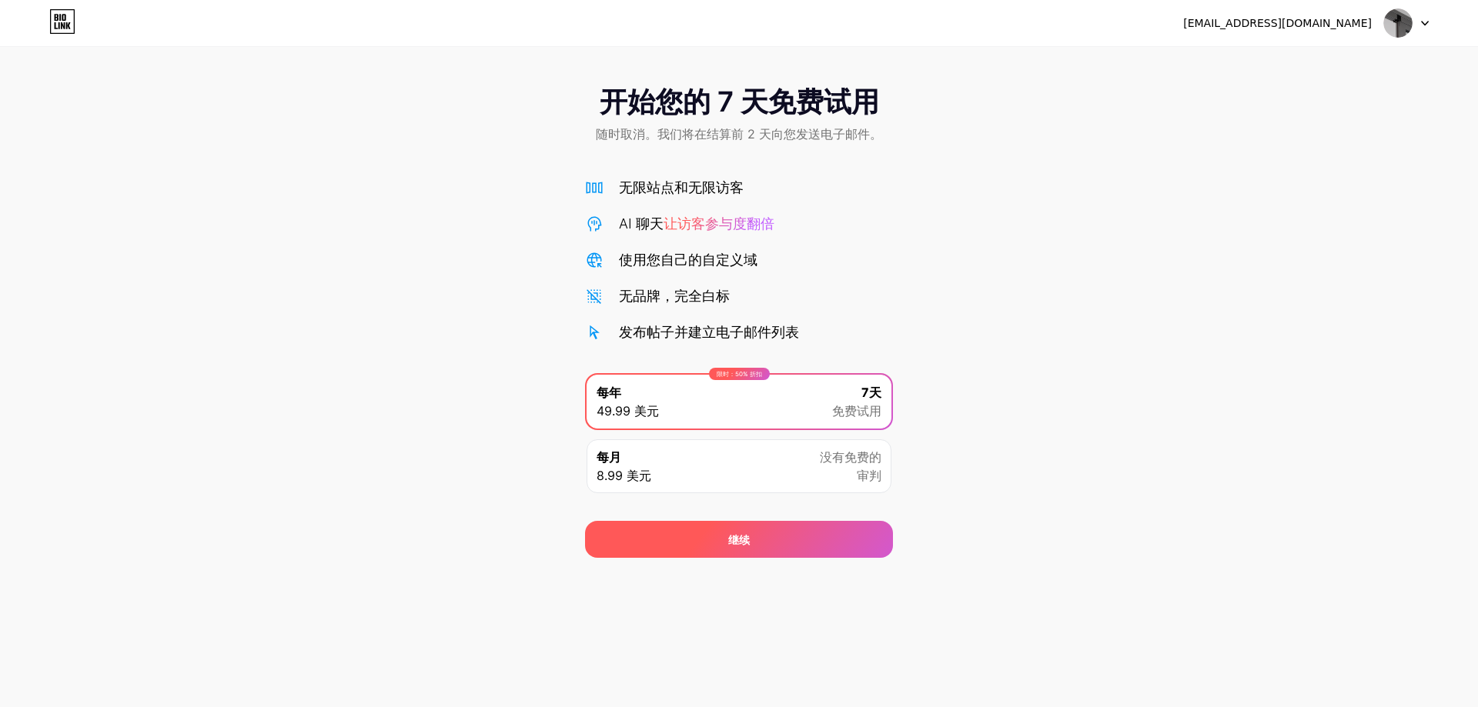
click at [848, 548] on div "继续" at bounding box center [739, 539] width 308 height 37
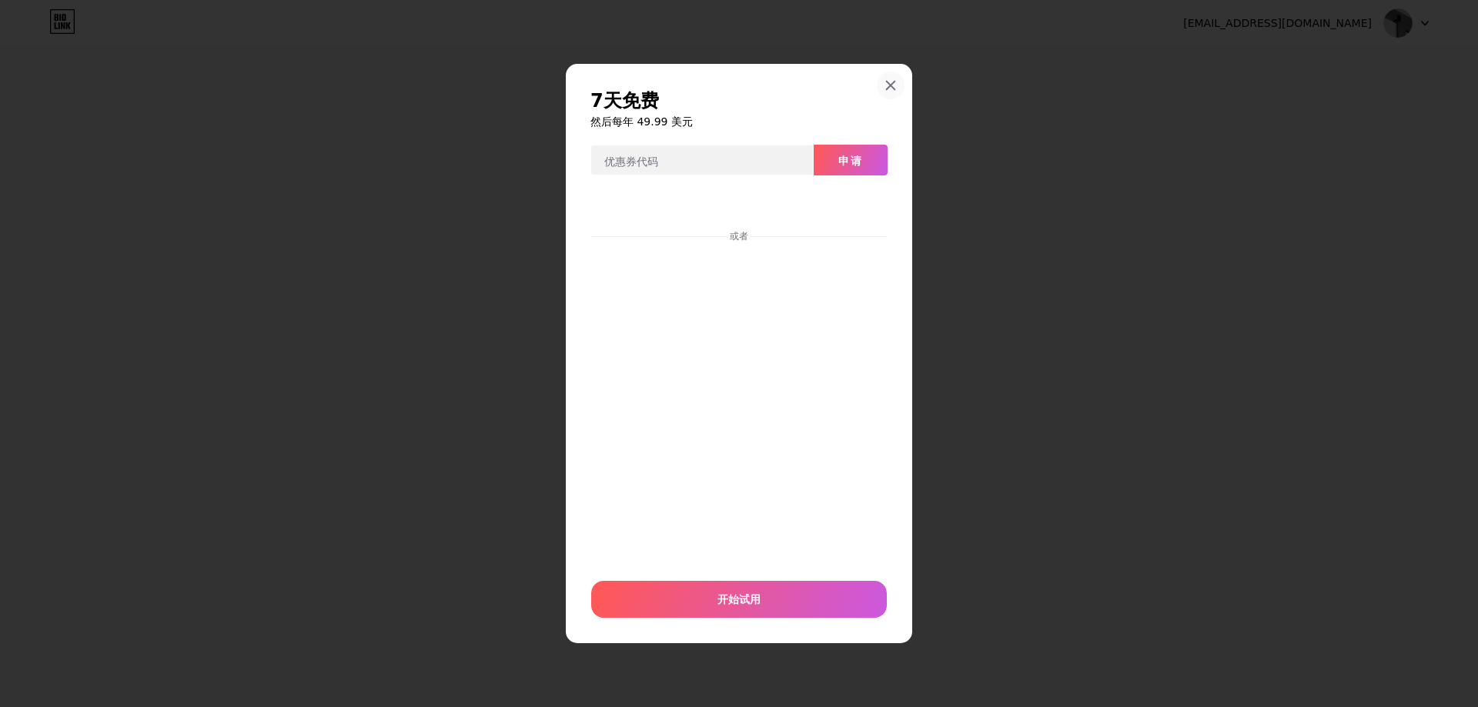
click at [889, 84] on icon at bounding box center [891, 85] width 12 height 12
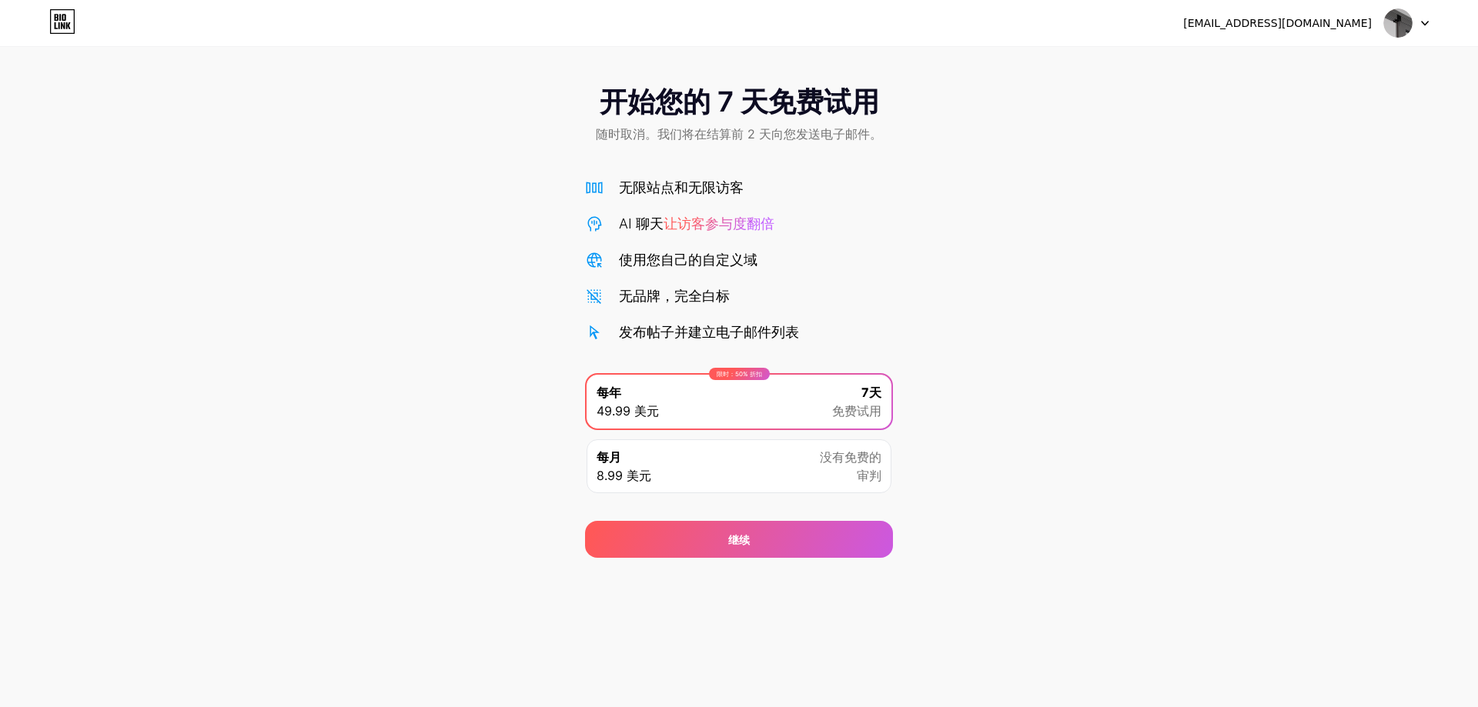
click at [697, 318] on div "无限站点和无限访客 AI 聊天 让访客参与度翻倍 使用您自己的自定义域 无品牌，完全白标 发布帖子并建立电子邮件列表" at bounding box center [739, 260] width 308 height 166
click at [955, 356] on div "开始您的 7 天免费试用 随时取消。我们将在结算前 2 天向您发送电子邮件。 无限站点和无限访客 AI 聊天 让访客参与度翻倍 使用您自己的自定义域 无品牌，…" at bounding box center [739, 314] width 1478 height 487
click at [853, 403] on span "免费试用" at bounding box center [856, 411] width 49 height 18
click at [1028, 385] on div "开始您的 7 天免费试用 随时取消。我们将在结算前 2 天向您发送电子邮件。 无限站点和无限访客 AI 聊天 让访客参与度翻倍 使用您自己的自定义域 无品牌，…" at bounding box center [739, 314] width 1478 height 487
click at [973, 338] on div "开始您的 7 天免费试用 随时取消。我们将在结算前 2 天向您发送电子邮件。 无限站点和无限访客 AI 聊天 让访客参与度翻倍 使用您自己的自定义域 无品牌，…" at bounding box center [739, 314] width 1478 height 487
